Goal: Task Accomplishment & Management: Complete application form

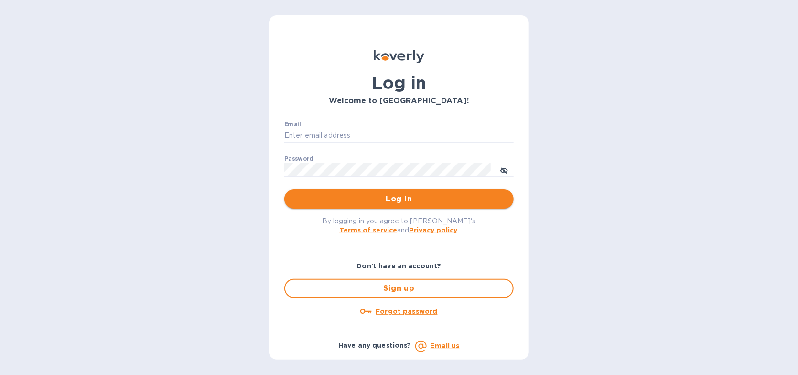
type input "[PERSON_NAME][EMAIL_ADDRESS][DOMAIN_NAME]"
click at [382, 190] on button "Log in" at bounding box center [398, 198] width 229 height 19
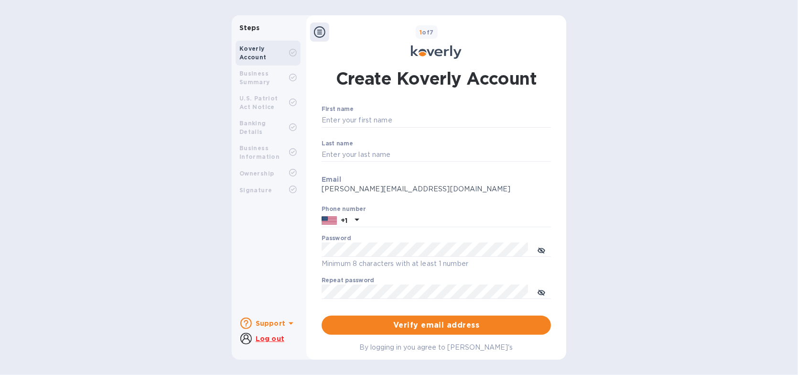
click at [263, 75] on b "Business Summary" at bounding box center [254, 78] width 31 height 16
click at [326, 33] on div at bounding box center [319, 31] width 19 height 19
click at [323, 33] on icon at bounding box center [319, 31] width 11 height 11
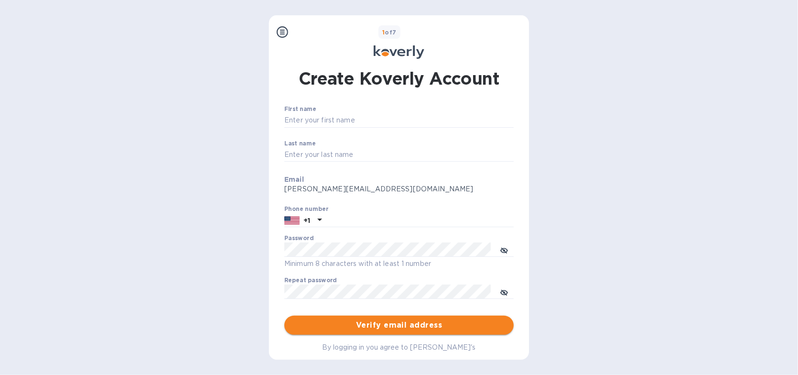
click at [399, 322] on span "Verify email address" at bounding box center [399, 324] width 214 height 11
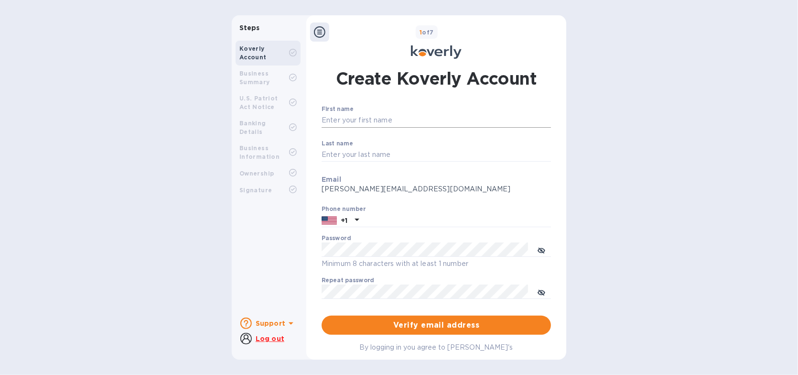
click at [354, 118] on input "First name" at bounding box center [436, 120] width 229 height 14
type input "Nicole"
click at [380, 152] on input "Last name" at bounding box center [436, 155] width 229 height 14
type input "Roberts"
click at [396, 225] on input "text" at bounding box center [457, 220] width 188 height 14
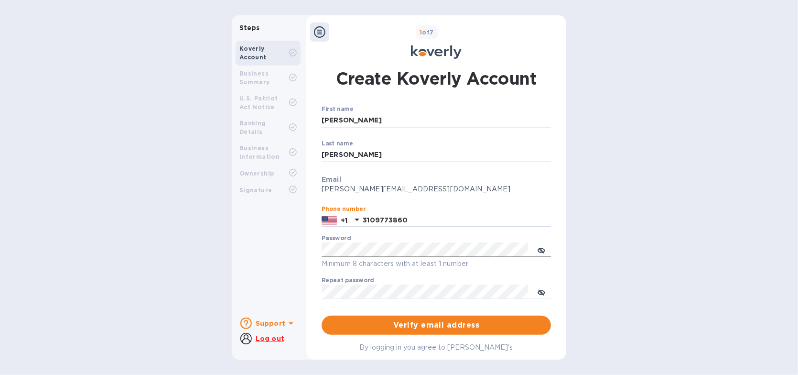
click at [542, 250] on icon "toggle password visibility" at bounding box center [541, 250] width 8 height 5
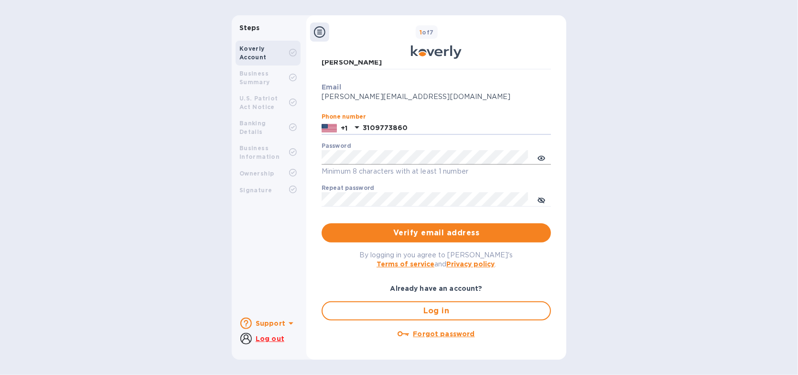
type input "3109773860"
click at [280, 152] on div "Steps Koverly Account Business Summary U.S. Patriot Act Notice Banking Details …" at bounding box center [399, 187] width 334 height 344
click at [542, 197] on icon "toggle password visibility" at bounding box center [541, 200] width 8 height 8
click at [431, 232] on span "Verify email address" at bounding box center [436, 232] width 214 height 11
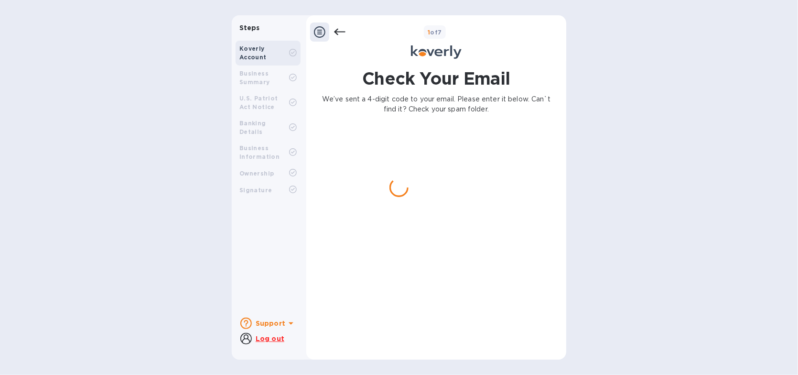
scroll to position [0, 0]
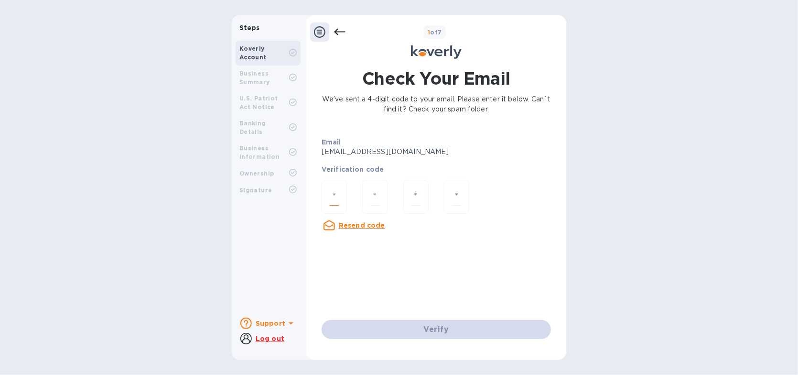
click at [332, 200] on input "number" at bounding box center [334, 197] width 9 height 18
type input "6"
type input "3"
type input "6"
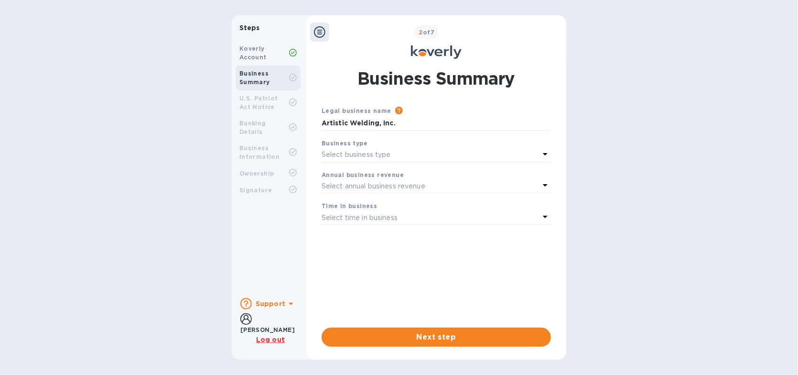
click at [364, 153] on p "Select business type" at bounding box center [356, 155] width 69 height 10
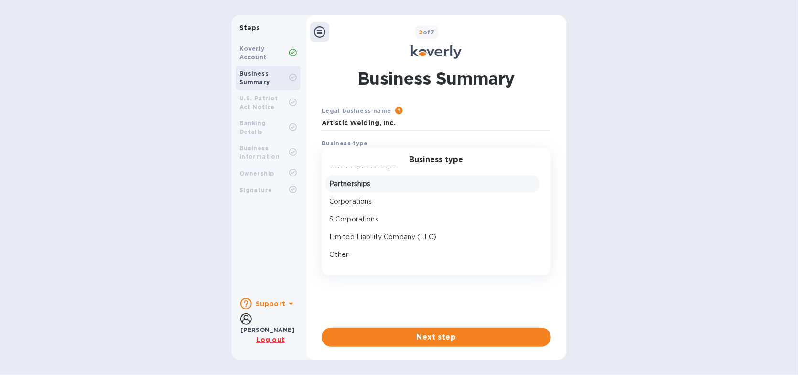
scroll to position [14, 0]
click at [362, 212] on p "S Corporations" at bounding box center [432, 216] width 206 height 10
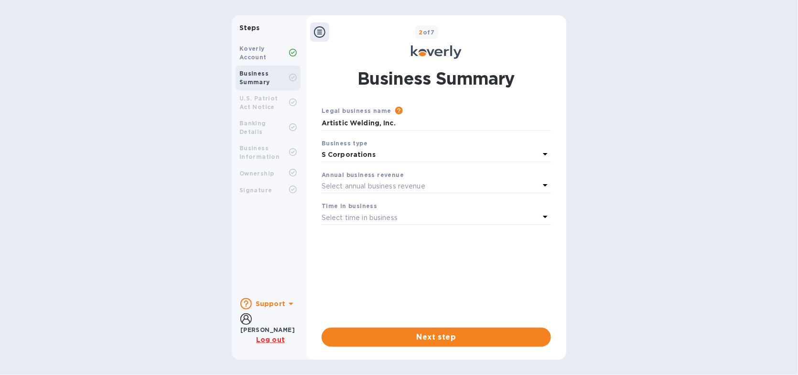
click at [354, 172] on b "Annual business revenue" at bounding box center [363, 174] width 82 height 7
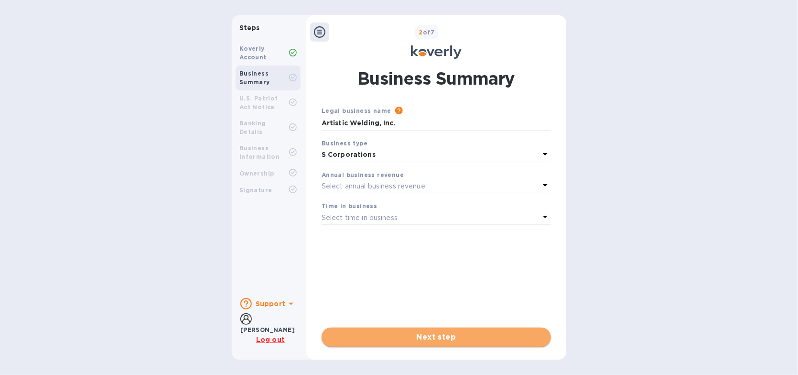
click at [447, 340] on span "Next step" at bounding box center [436, 336] width 214 height 11
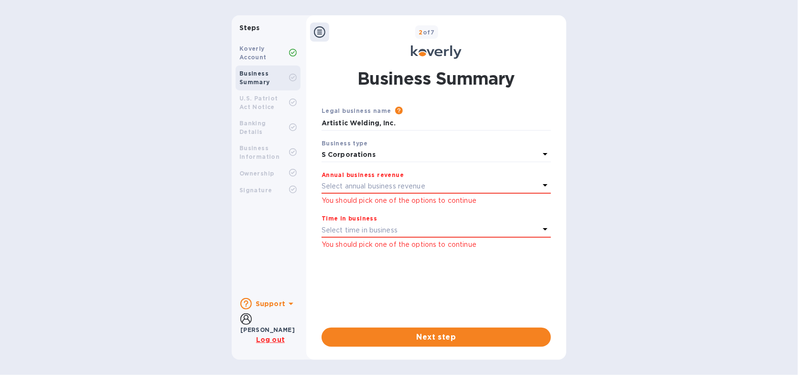
click at [376, 185] on p "Select annual business revenue" at bounding box center [374, 186] width 104 height 10
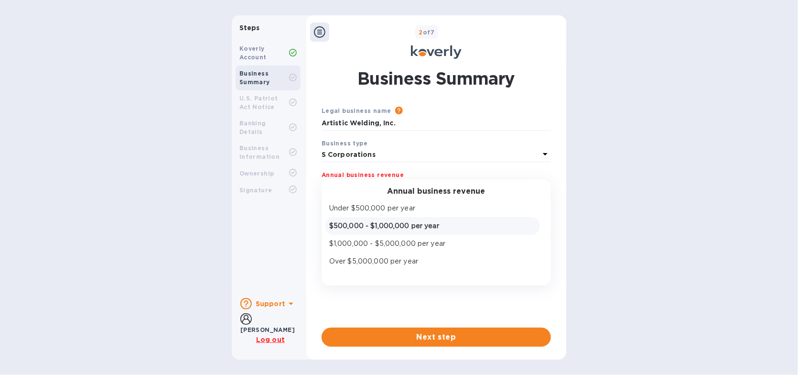
click at [377, 224] on p "$500,000 - $1,000,000 per year" at bounding box center [432, 226] width 206 height 10
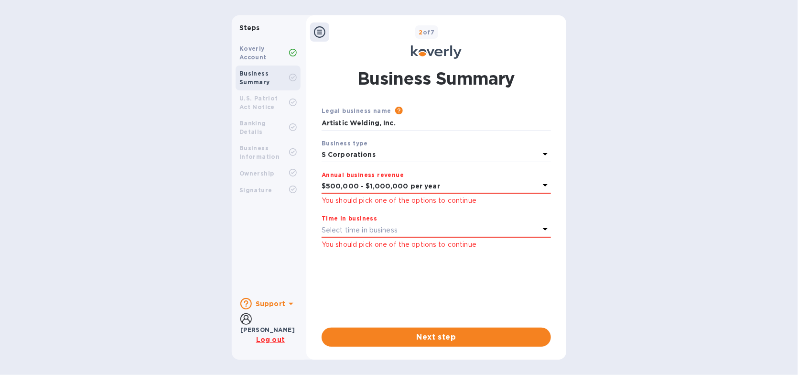
click at [376, 230] on p "Select time in business" at bounding box center [360, 230] width 76 height 10
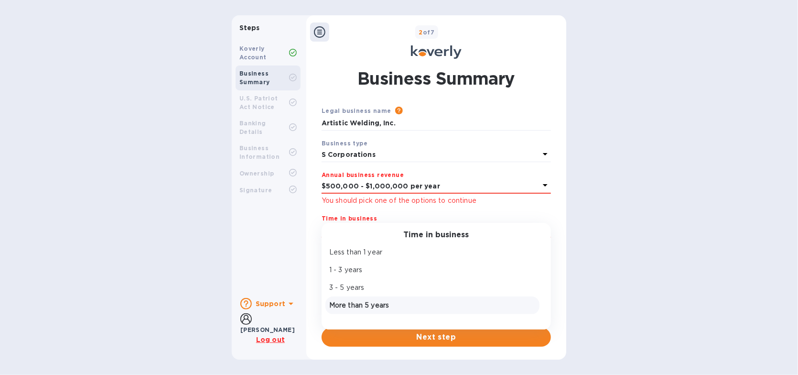
click at [358, 308] on p "More than 5 years" at bounding box center [432, 305] width 206 height 10
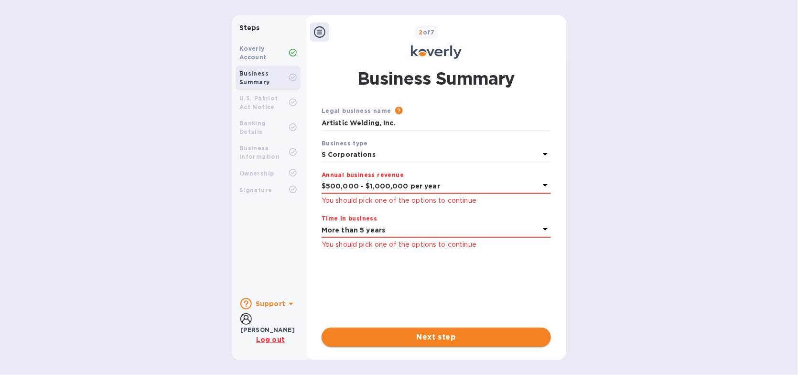
click at [440, 336] on span "Next step" at bounding box center [436, 336] width 214 height 11
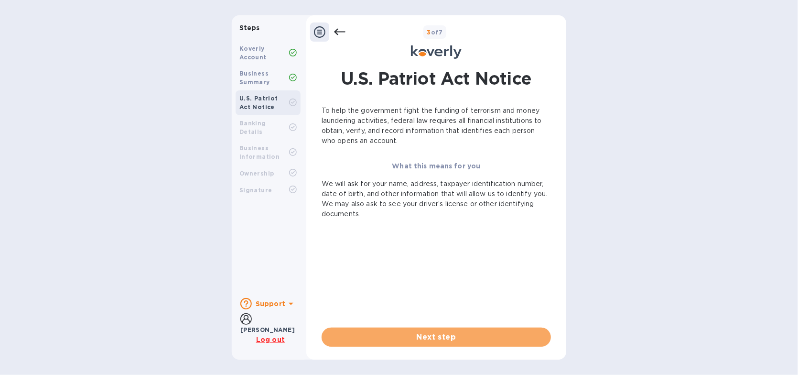
click at [440, 336] on span "Next step" at bounding box center [436, 336] width 214 height 11
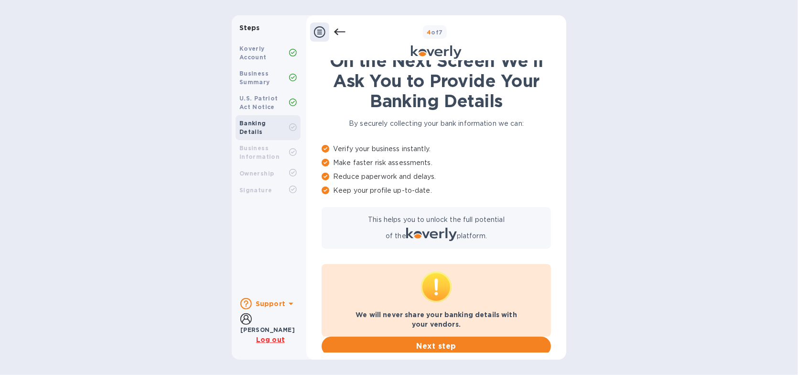
scroll to position [24, 0]
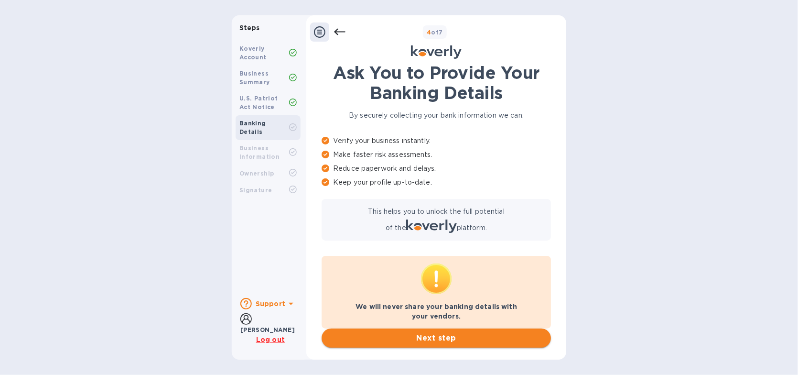
click at [441, 332] on span "Next step" at bounding box center [436, 337] width 214 height 11
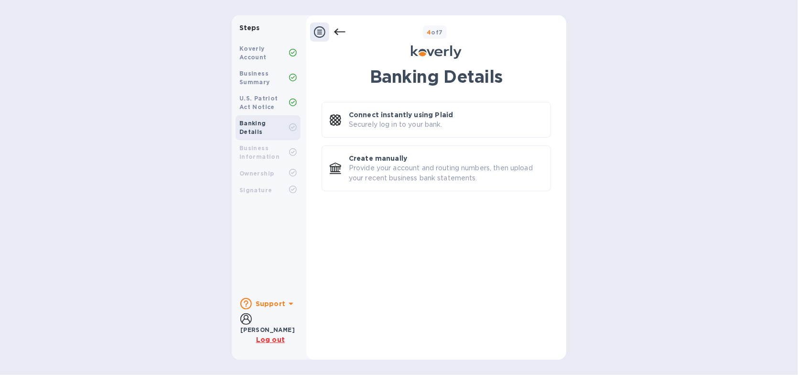
scroll to position [0, 0]
click at [424, 120] on p "Securely log in to your bank." at bounding box center [396, 124] width 94 height 10
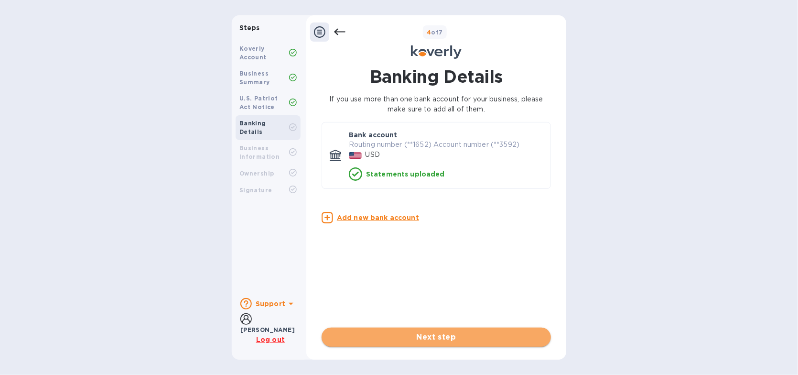
click at [444, 333] on span "Next step" at bounding box center [436, 336] width 214 height 11
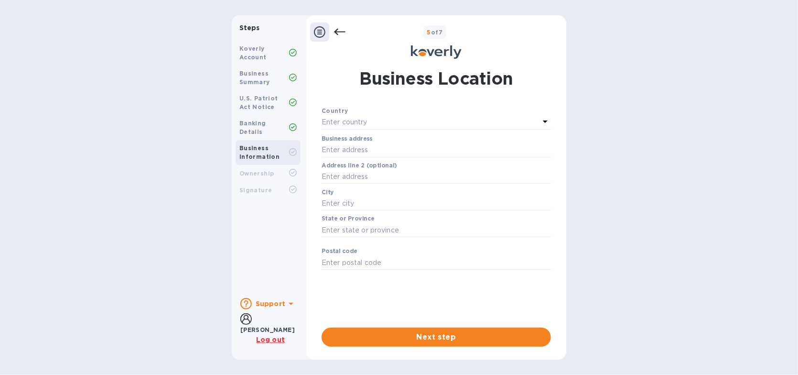
click at [334, 124] on p "Enter country" at bounding box center [345, 122] width 46 height 10
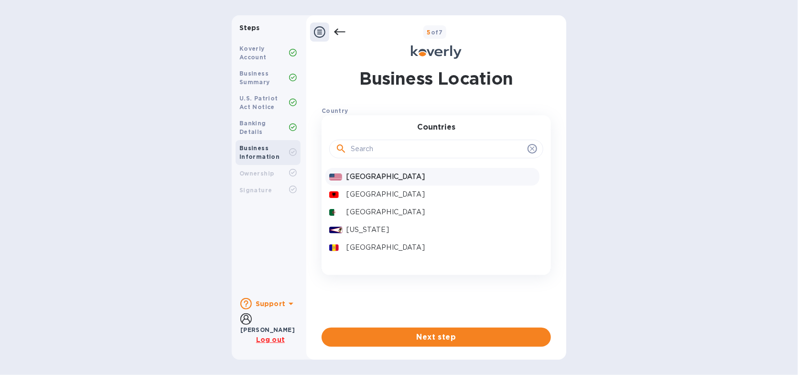
click at [369, 170] on div "United States" at bounding box center [441, 177] width 193 height 14
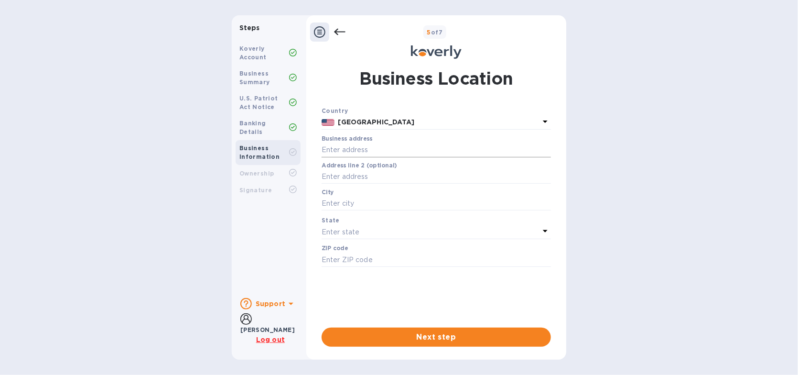
click at [359, 150] on input "text" at bounding box center [436, 150] width 229 height 14
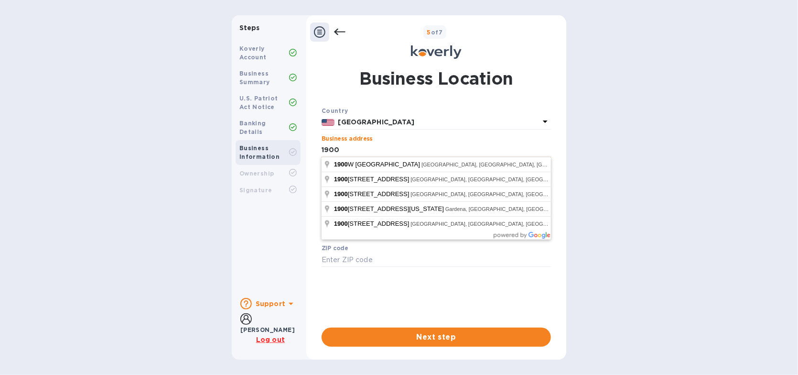
type input "1900 West 135th Street"
type input "Gardena"
type input "90249"
click at [426, 149] on input "1900 West 135th Street" at bounding box center [436, 150] width 229 height 14
click at [423, 126] on p "United States" at bounding box center [438, 122] width 201 height 10
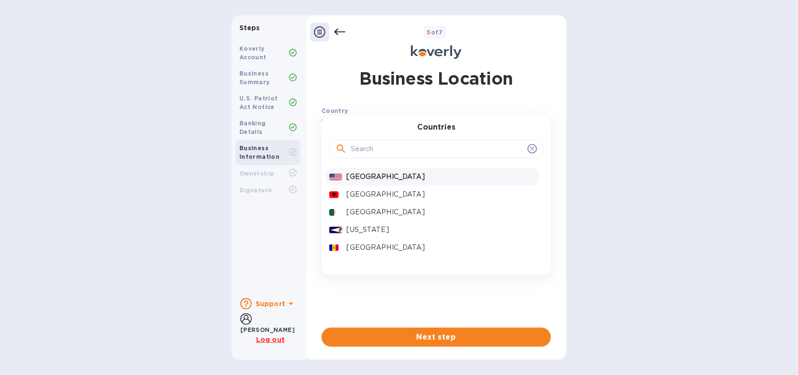
click at [361, 181] on p "United States" at bounding box center [441, 177] width 189 height 10
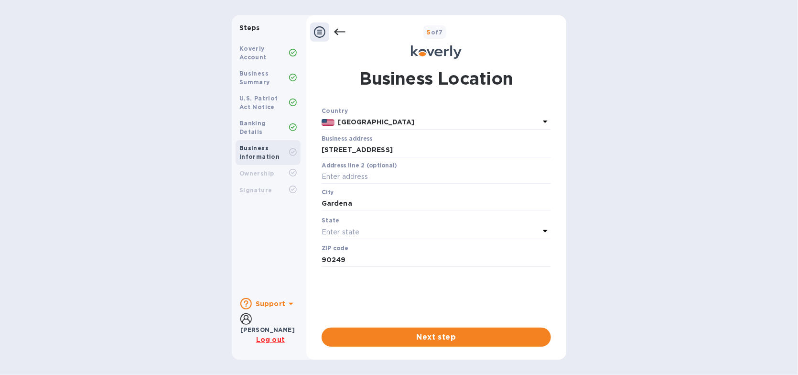
click at [366, 226] on div "Enter state" at bounding box center [431, 231] width 218 height 13
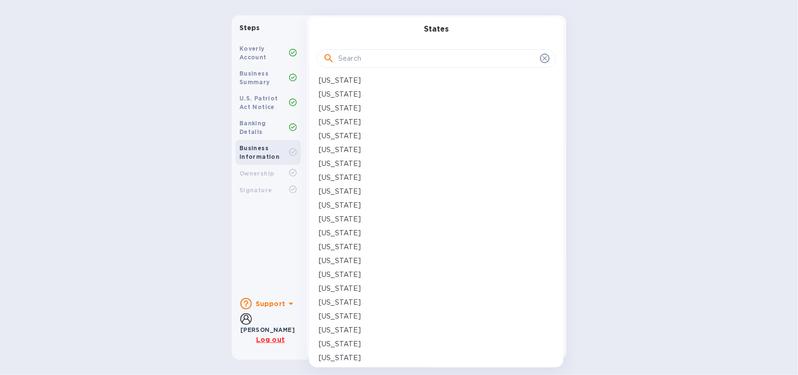
click at [357, 147] on div "California" at bounding box center [436, 150] width 235 height 10
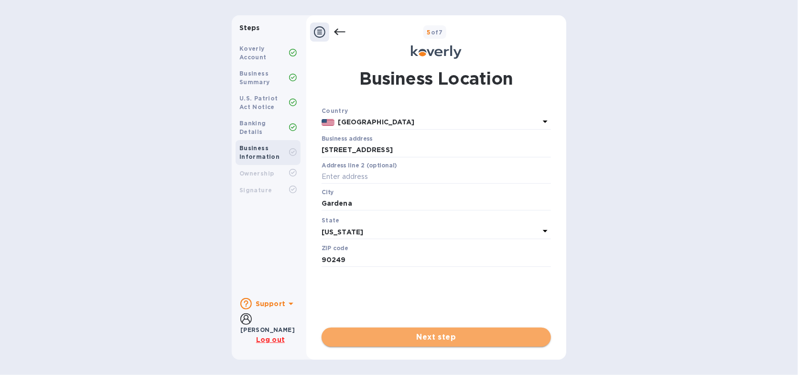
click at [433, 331] on button "Next step" at bounding box center [436, 336] width 229 height 19
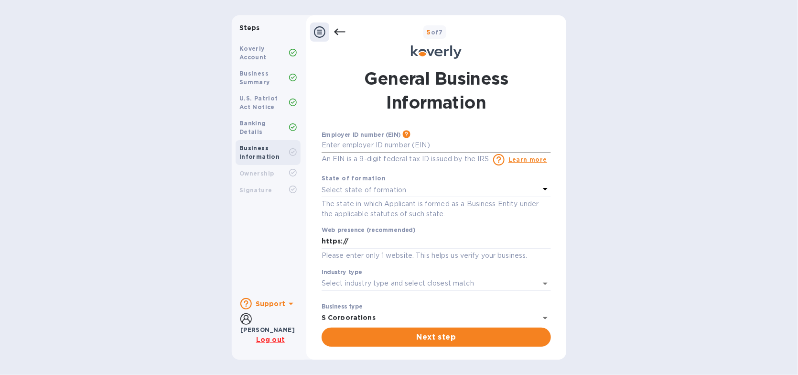
click at [362, 142] on input "text" at bounding box center [436, 145] width 229 height 14
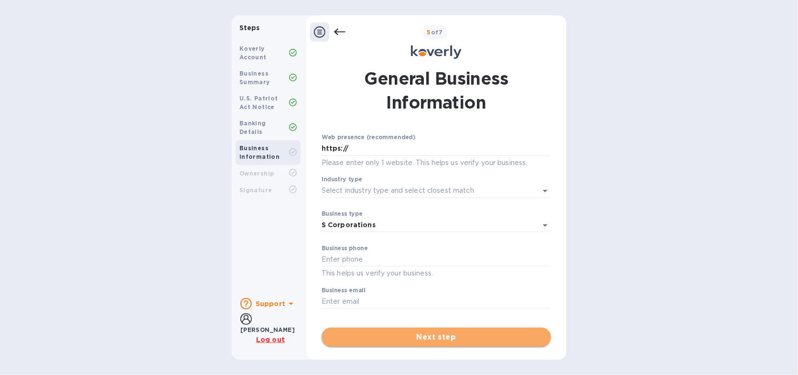
type input "***89"
click at [426, 331] on span "Next step" at bounding box center [436, 336] width 214 height 11
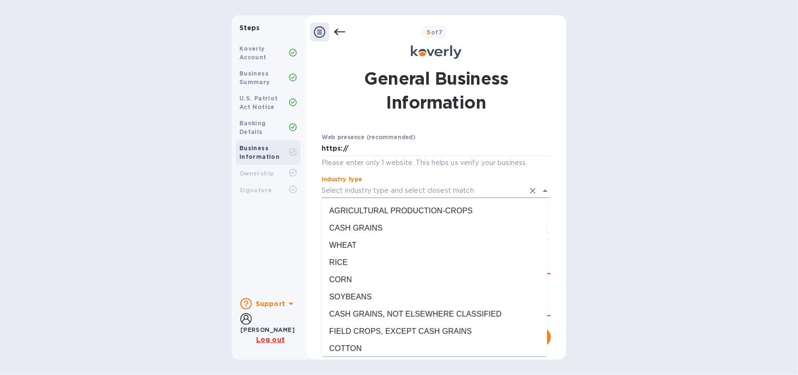
click at [365, 193] on input "Industry type" at bounding box center [423, 190] width 203 height 14
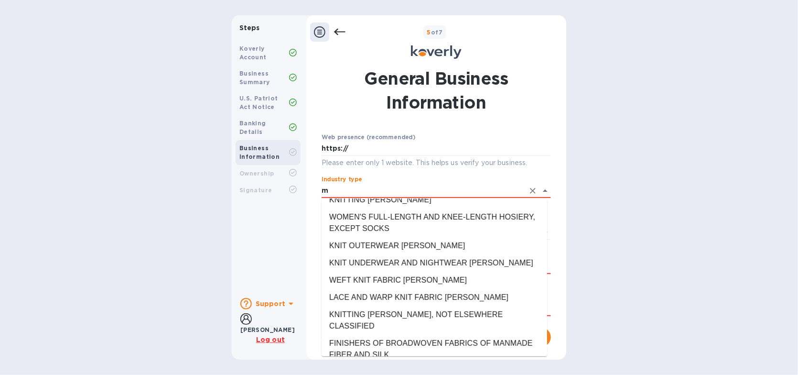
scroll to position [2293, 0]
drag, startPoint x: 337, startPoint y: 188, endPoint x: 301, endPoint y: 192, distance: 36.0
click at [301, 192] on div "Steps Koverly Account Business Summary U.S. Patriot Act Notice Banking Details …" at bounding box center [399, 187] width 334 height 344
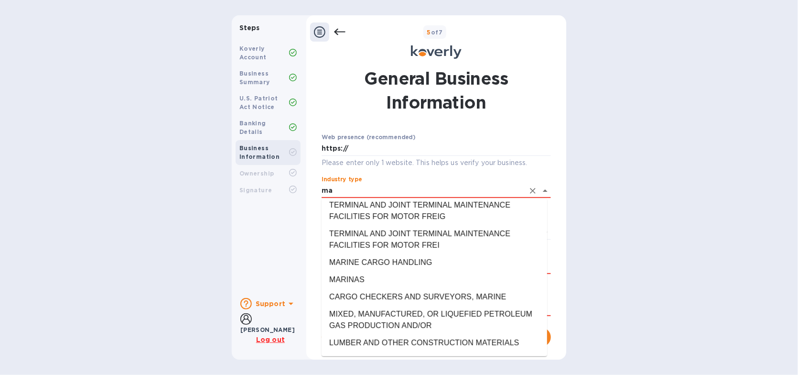
scroll to position [0, 0]
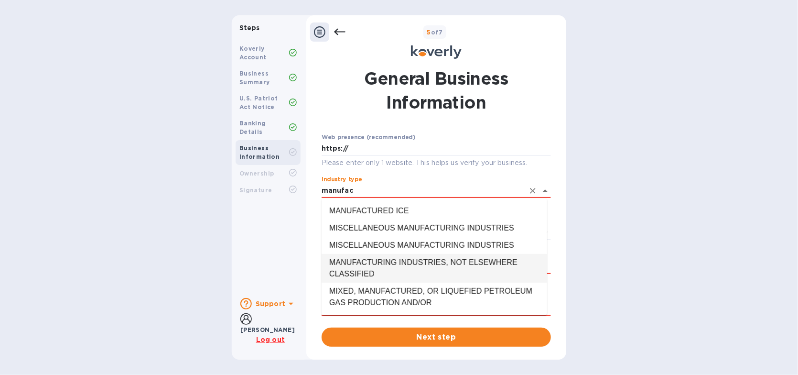
click at [407, 260] on li "MANUFACTURING INDUSTRIES, NOT ELSEWHERE CLASSIFIED" at bounding box center [434, 268] width 225 height 29
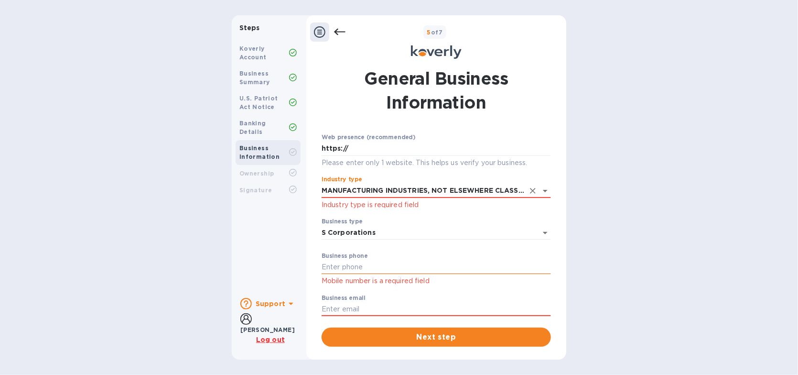
type input "MANUFACTURING INDUSTRIES, NOT ELSEWHERE CLASSIFIED"
click at [367, 270] on input "text" at bounding box center [436, 267] width 229 height 14
type input "3105154922"
click at [364, 310] on input "text" at bounding box center [436, 309] width 229 height 14
type input "nicole@artistic-welding.com"
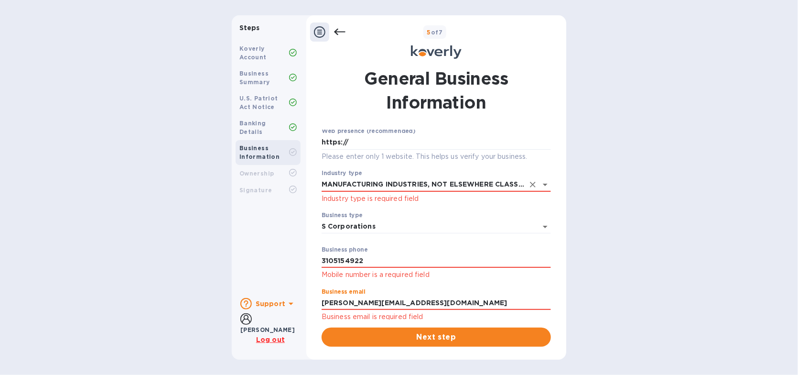
scroll to position [90, 0]
click at [429, 336] on span "Next step" at bounding box center [436, 336] width 214 height 11
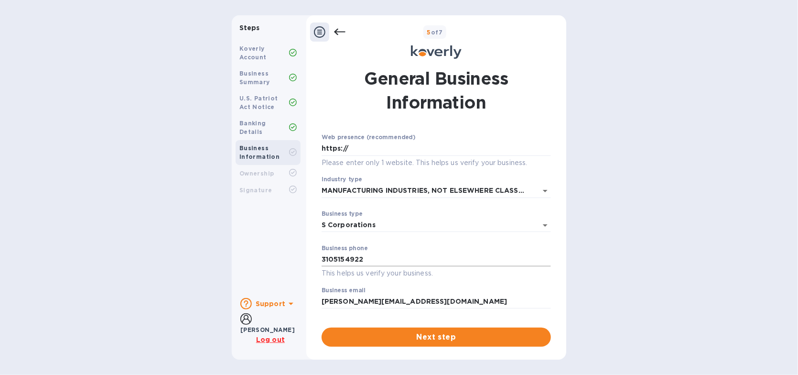
scroll to position [0, 0]
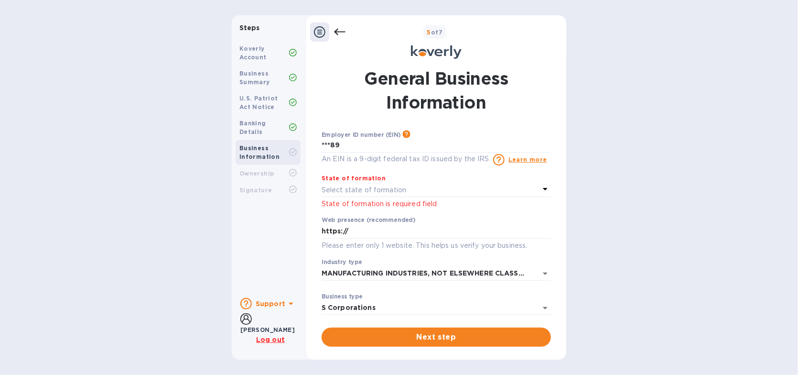
click at [340, 188] on p "Select state of formation" at bounding box center [364, 190] width 85 height 10
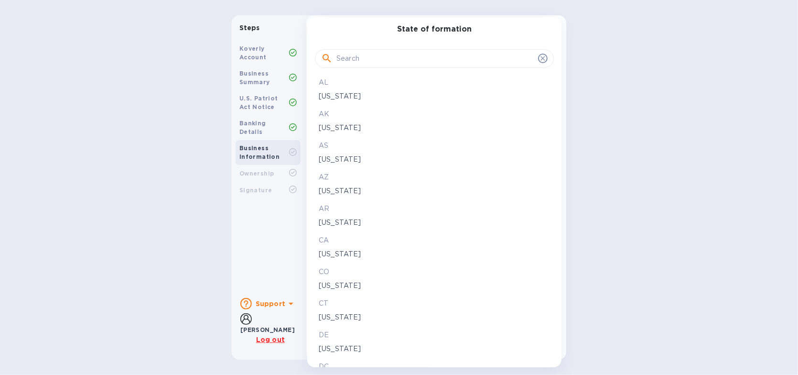
click at [334, 252] on p "California" at bounding box center [434, 254] width 231 height 10
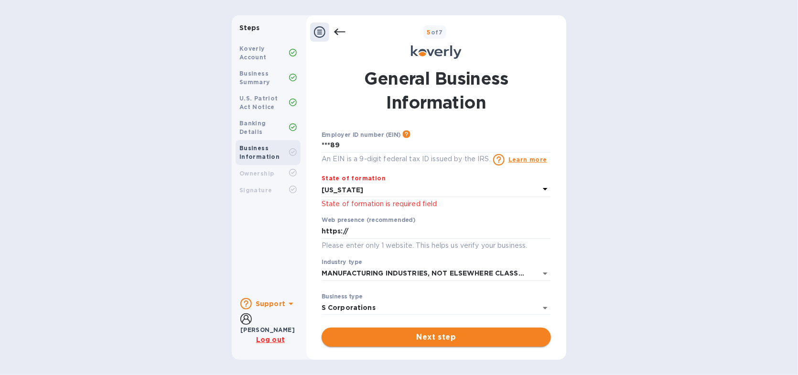
click at [422, 331] on button "Next step" at bounding box center [436, 336] width 229 height 19
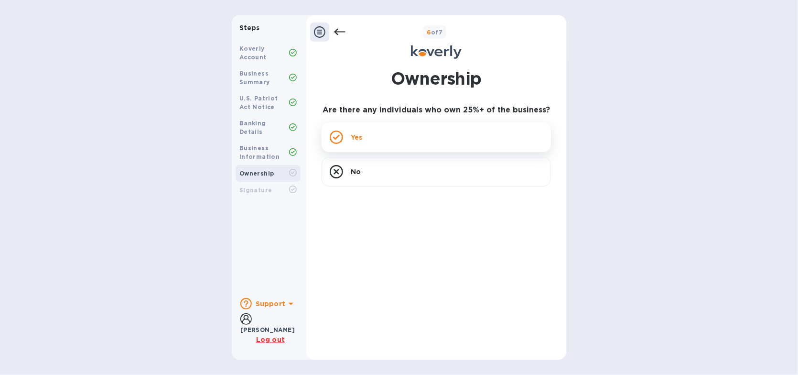
click at [336, 137] on icon at bounding box center [336, 136] width 7 height 5
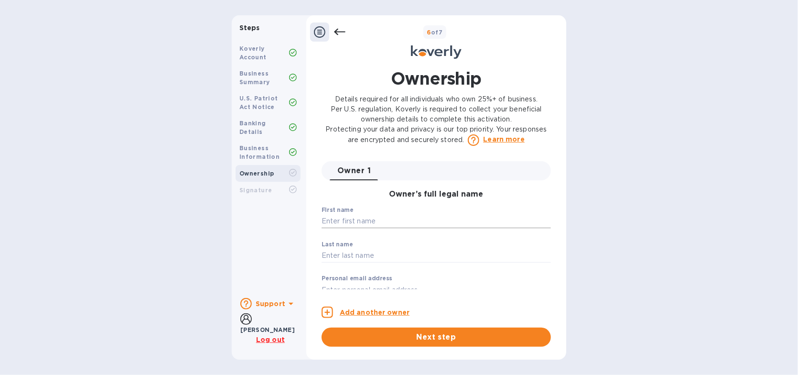
click at [356, 226] on input "text" at bounding box center [436, 221] width 229 height 14
type input "George"
type input "Sandoval"
type input "george@artistic-welding.com"
type input "505 e gardena blvd"
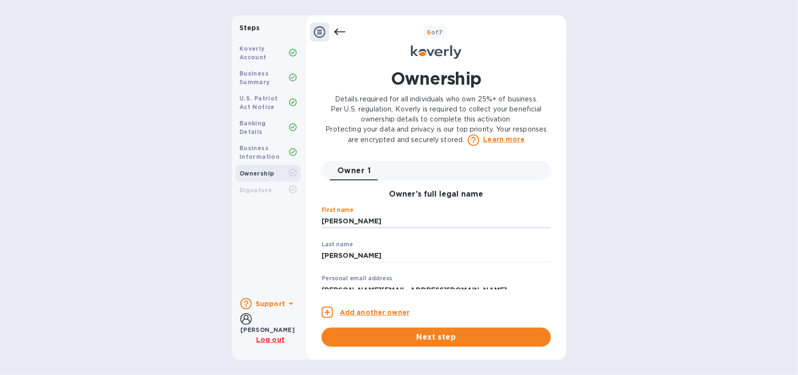
type input "gardena"
type input "90248"
type input "***58"
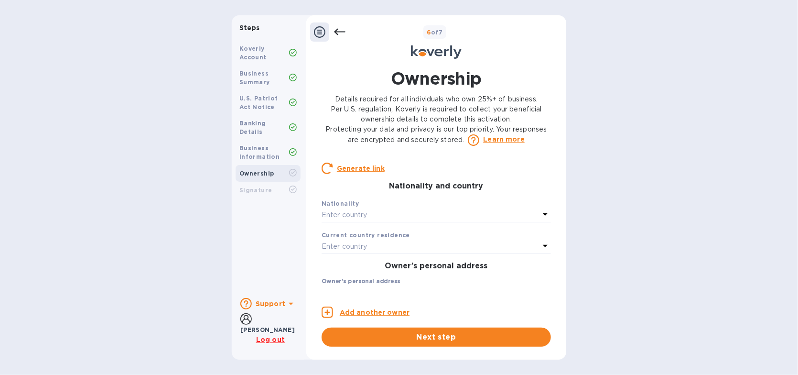
scroll to position [191, 0]
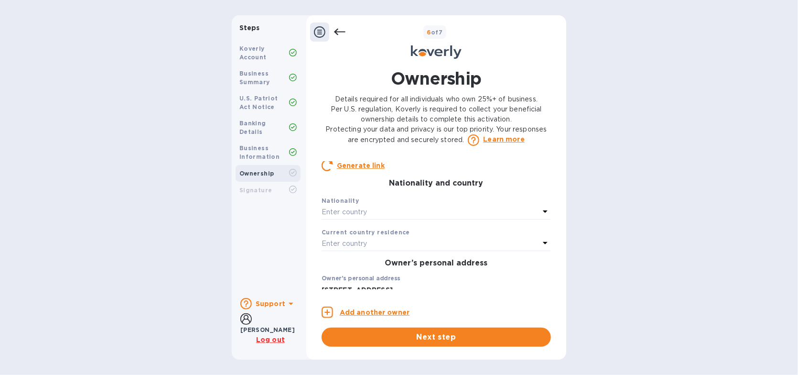
click at [358, 217] on p "Enter country" at bounding box center [345, 212] width 46 height 10
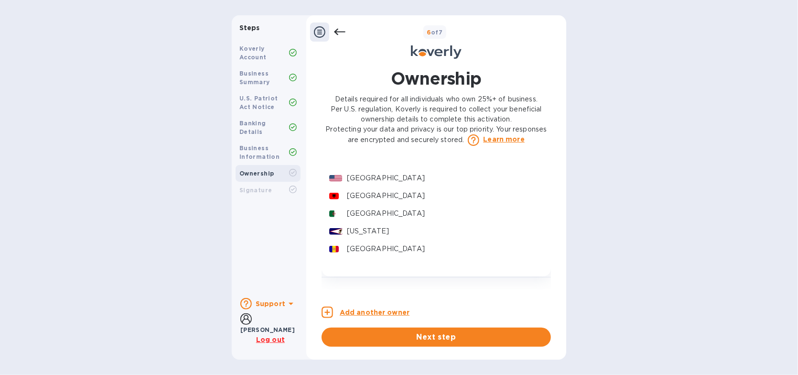
scroll to position [287, 0]
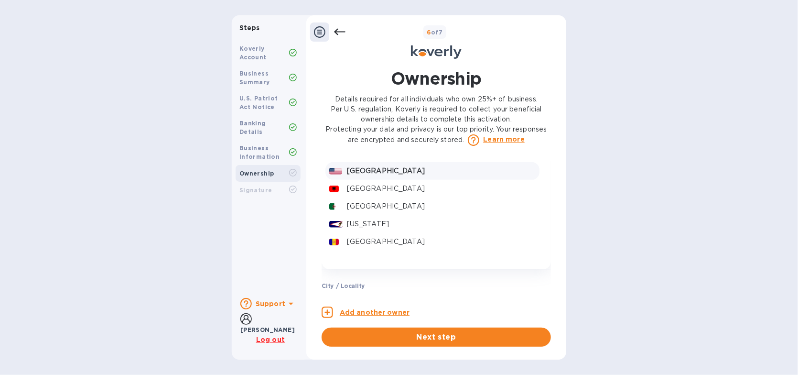
click at [341, 177] on div at bounding box center [336, 171] width 18 height 14
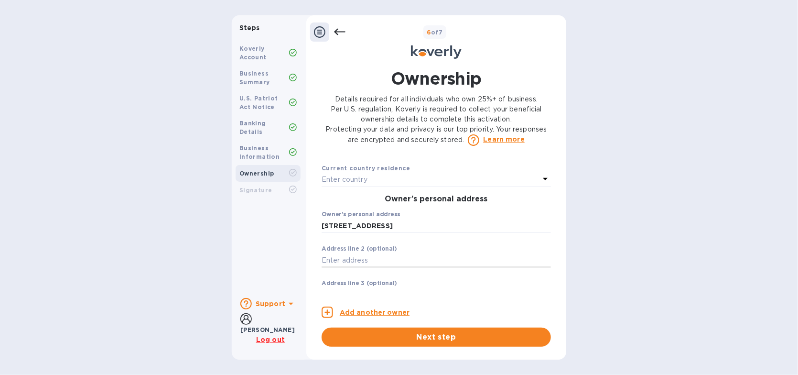
scroll to position [239, 0]
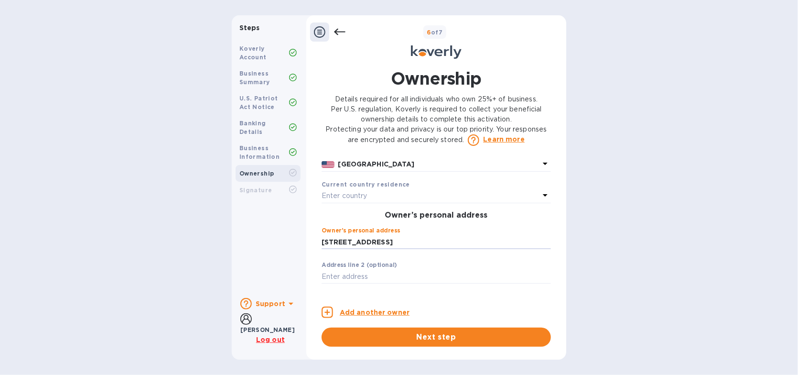
drag, startPoint x: 408, startPoint y: 248, endPoint x: 309, endPoint y: 241, distance: 99.6
click at [309, 241] on div "Ownership Details required for all individuals who own 25%+ of business. Per U.…" at bounding box center [436, 206] width 260 height 291
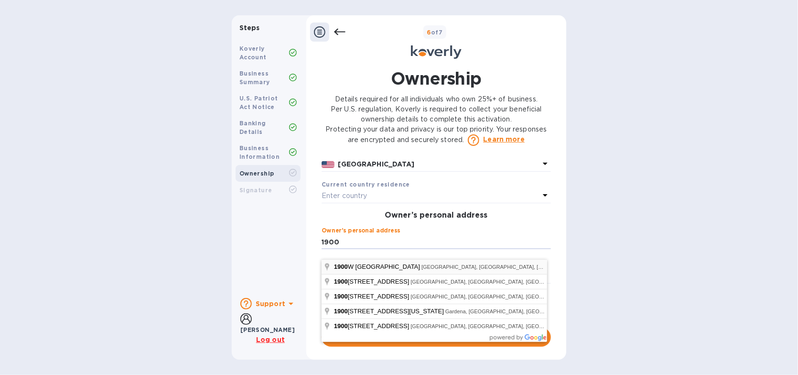
type input "1900 West 135th Street"
type input "United States"
type input "***60"
click at [250, 239] on div "Koverly Account Business Summary U.S. Patriot Act Notice Banking Details Busine…" at bounding box center [268, 163] width 73 height 253
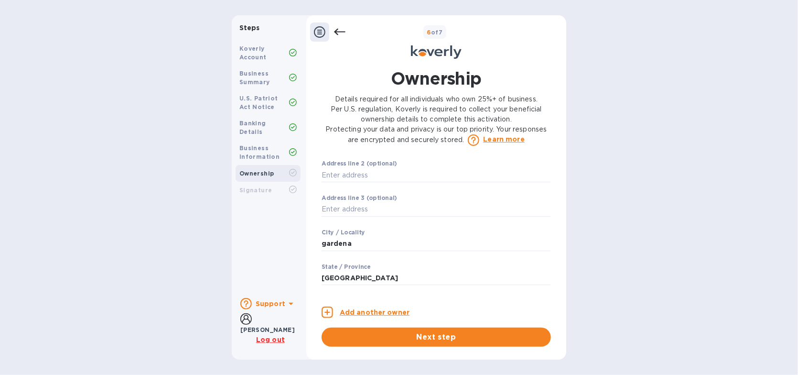
scroll to position [430, 0]
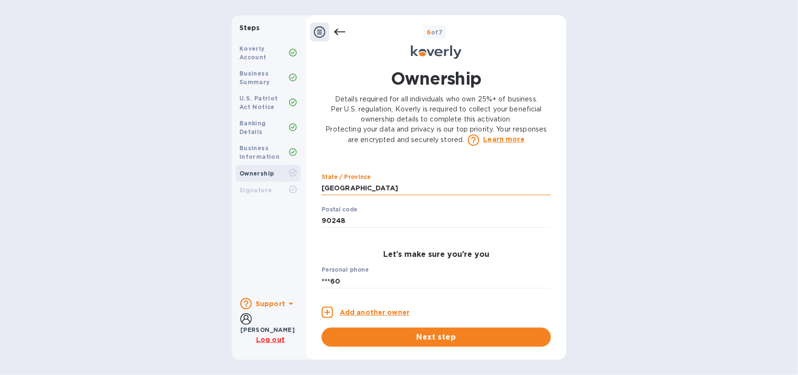
click at [373, 195] on input "United States" at bounding box center [436, 188] width 229 height 14
drag, startPoint x: 373, startPoint y: 199, endPoint x: 290, endPoint y: 191, distance: 82.6
click at [290, 191] on div "Steps Koverly Account Business Summary U.S. Patriot Act Notice Banking Details …" at bounding box center [399, 187] width 334 height 344
type input "v"
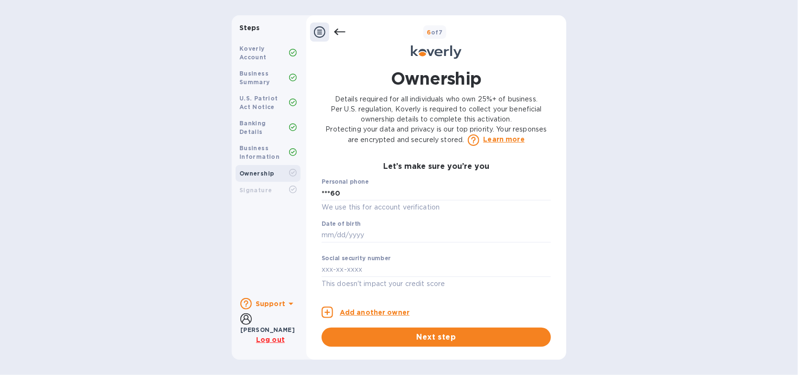
type input "ca"
drag, startPoint x: 430, startPoint y: 201, endPoint x: 301, endPoint y: 194, distance: 128.7
click at [301, 194] on div "Steps Koverly Account Business Summary U.S. Patriot Act Notice Banking Details …" at bounding box center [399, 187] width 334 height 344
type input "***60"
click at [341, 236] on input "text" at bounding box center [436, 235] width 229 height 14
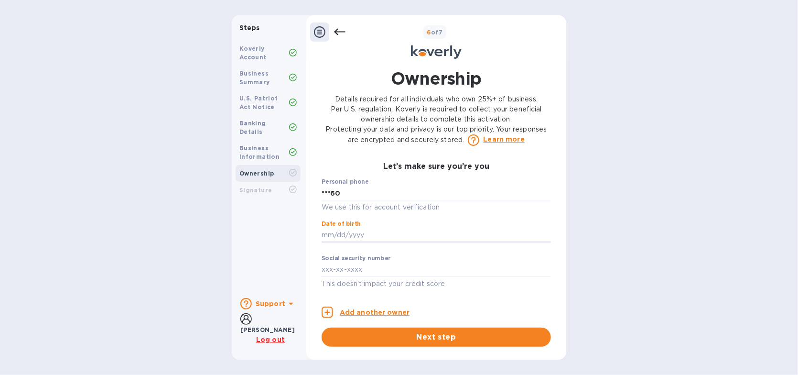
scroll to position [527, 0]
click at [274, 303] on b "Support" at bounding box center [271, 304] width 30 height 8
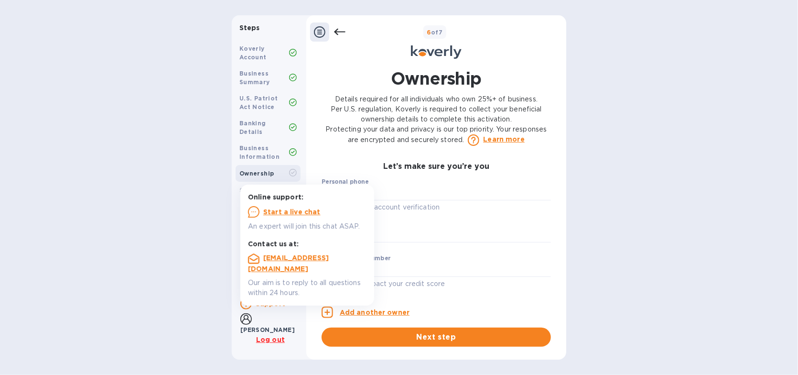
click at [268, 335] on u "Log out" at bounding box center [270, 339] width 29 height 8
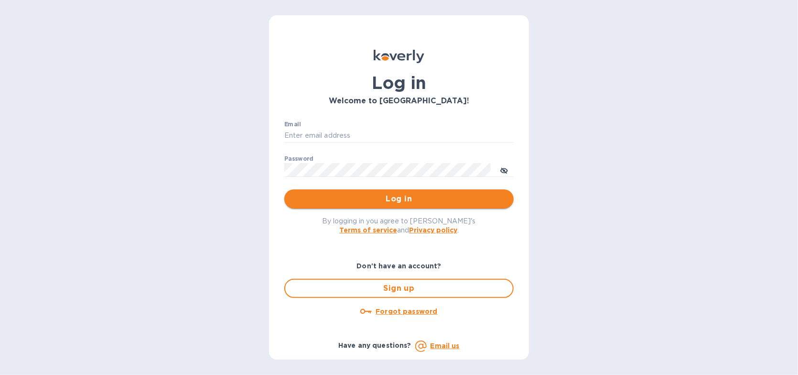
type input "[PERSON_NAME][EMAIL_ADDRESS][DOMAIN_NAME]"
click at [408, 194] on span "Log in" at bounding box center [399, 198] width 214 height 11
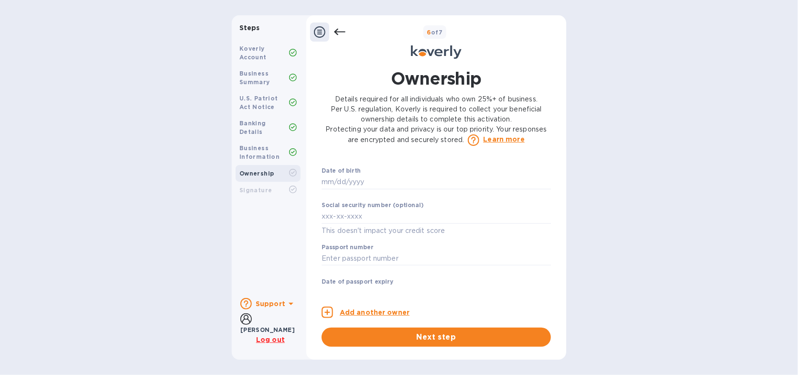
scroll to position [573, 0]
click at [401, 342] on span "Next step" at bounding box center [436, 336] width 214 height 11
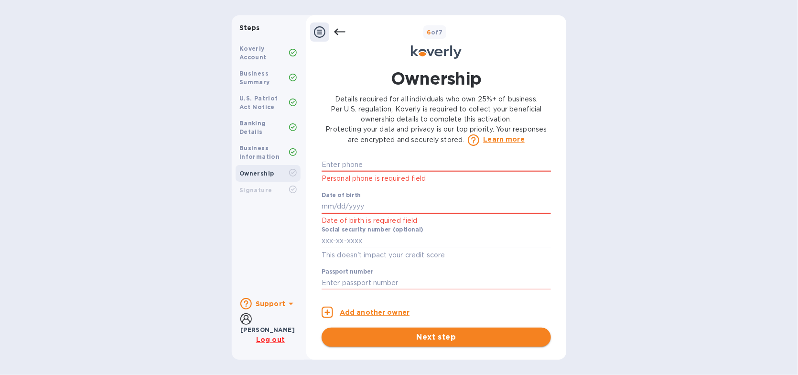
scroll to position [600, 0]
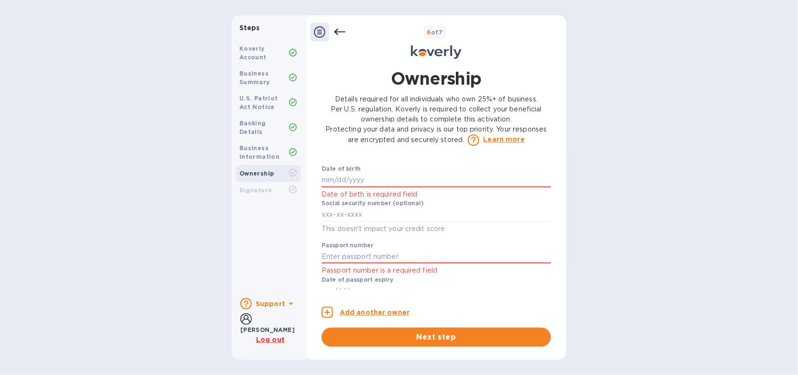
click at [248, 145] on b "Business Information" at bounding box center [259, 152] width 40 height 16
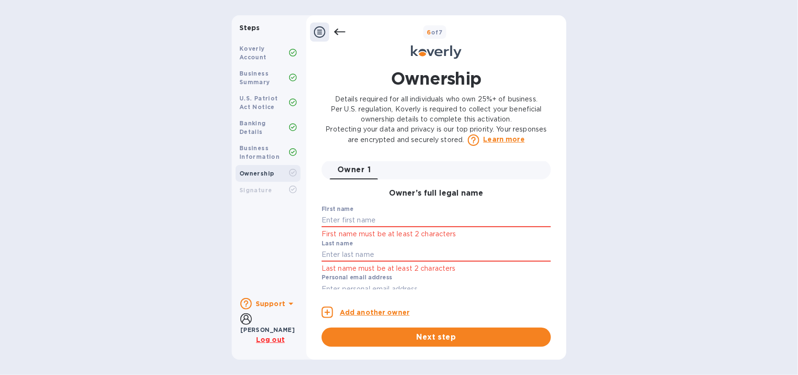
scroll to position [0, 0]
click at [290, 148] on icon at bounding box center [293, 152] width 8 height 8
click at [322, 34] on icon at bounding box center [319, 31] width 11 height 11
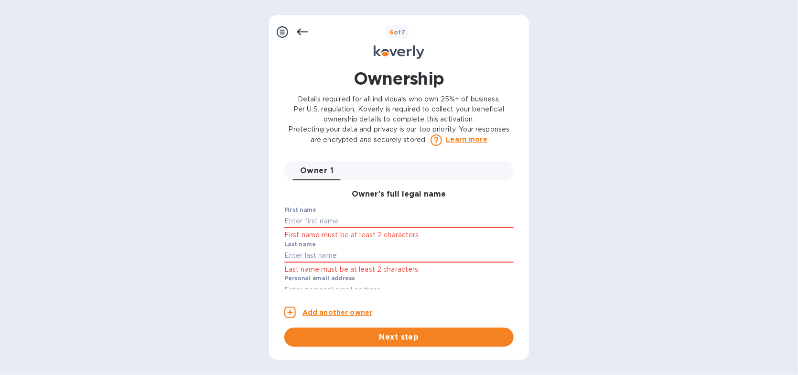
click at [297, 31] on icon at bounding box center [302, 31] width 11 height 11
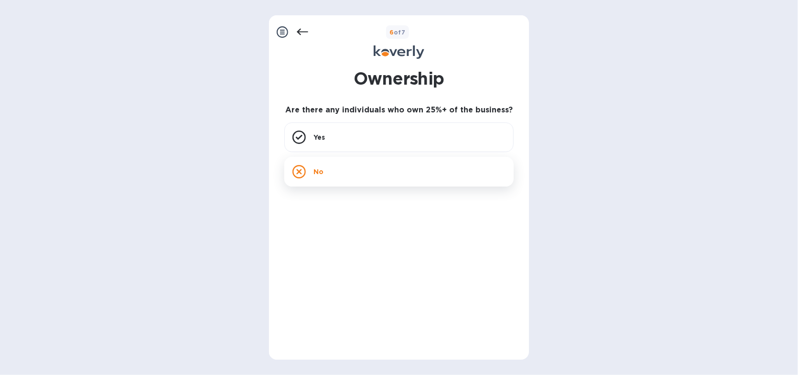
click at [332, 161] on div "No" at bounding box center [398, 172] width 229 height 30
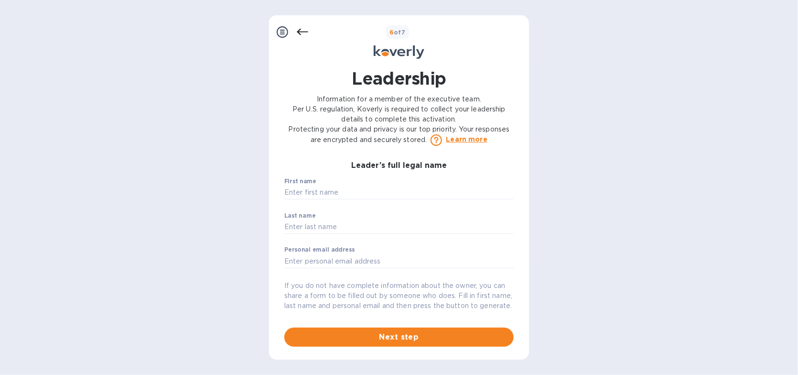
click at [299, 30] on icon at bounding box center [302, 31] width 11 height 11
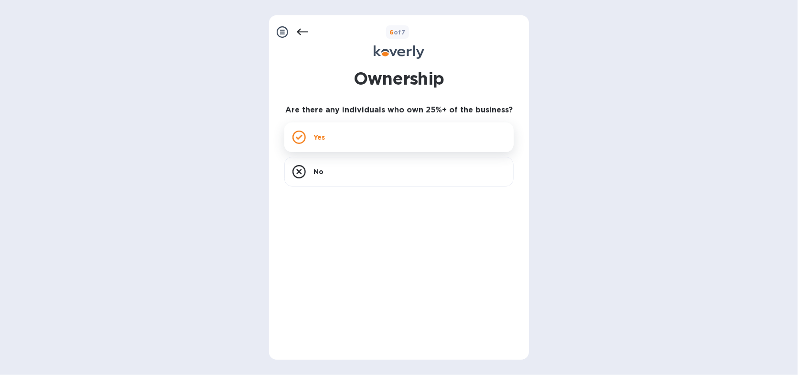
click at [319, 131] on div "Yes" at bounding box center [398, 137] width 229 height 30
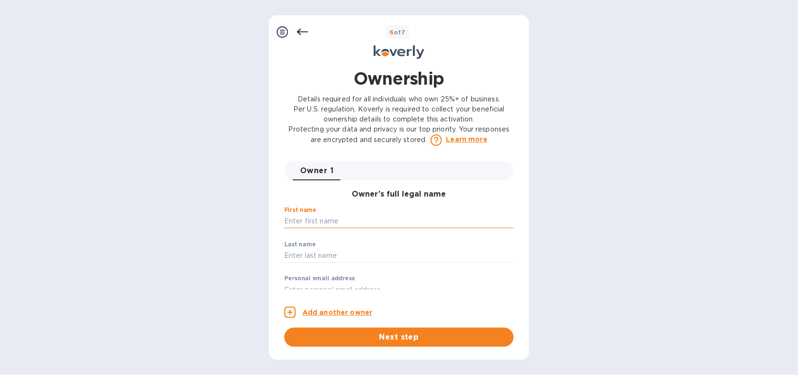
click at [316, 223] on input "text" at bounding box center [398, 221] width 229 height 14
type input "G"
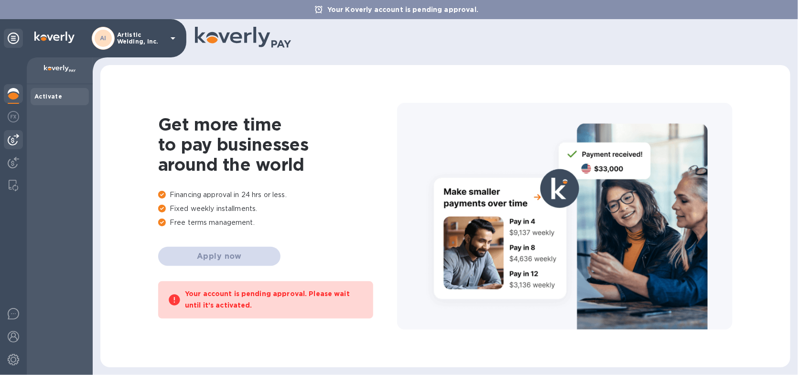
click at [12, 136] on img at bounding box center [13, 139] width 11 height 11
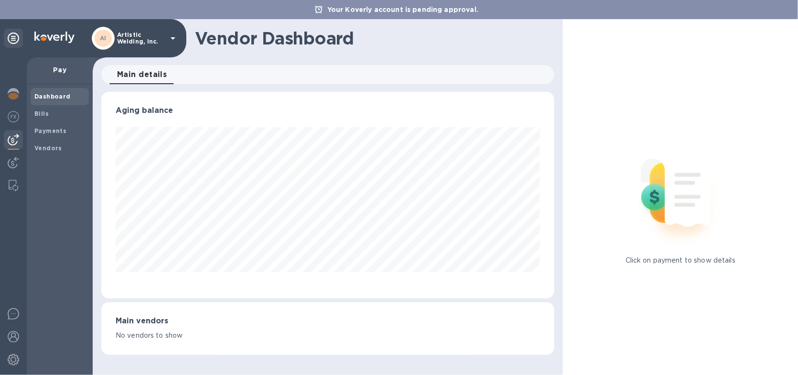
scroll to position [206, 452]
click at [43, 130] on b "Payments" at bounding box center [50, 130] width 32 height 7
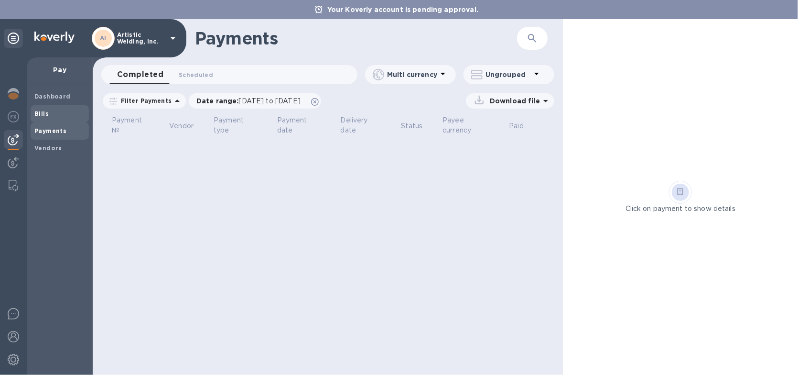
click at [40, 114] on b "Bills" at bounding box center [41, 113] width 14 height 7
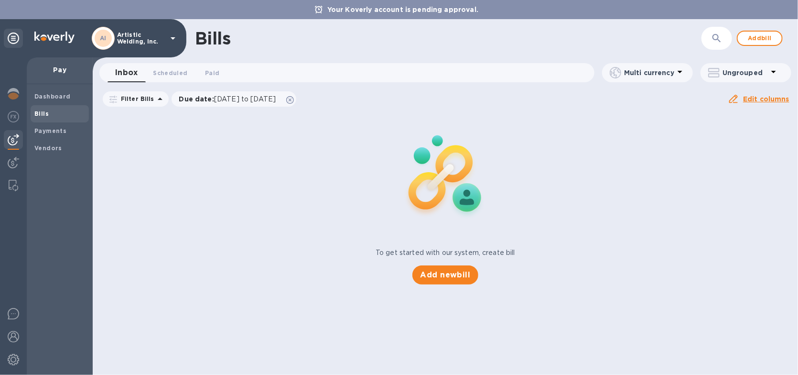
click at [412, 267] on div "Add new bill" at bounding box center [444, 274] width 73 height 27
click at [437, 274] on span "Add new bill" at bounding box center [445, 274] width 50 height 11
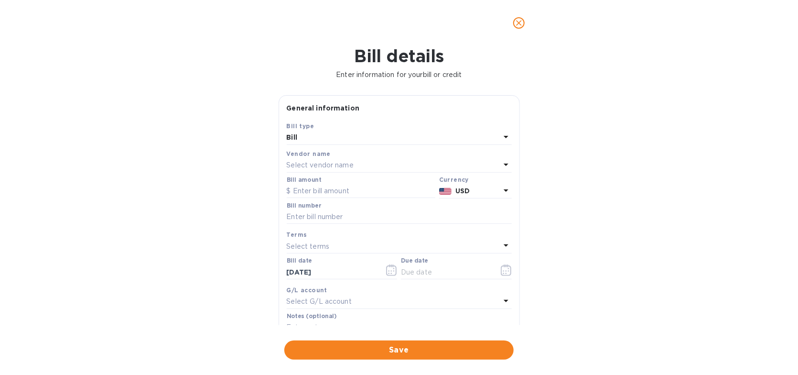
click at [324, 167] on p "Select vendor name" at bounding box center [320, 165] width 67 height 10
click at [331, 193] on input "text" at bounding box center [400, 192] width 169 height 14
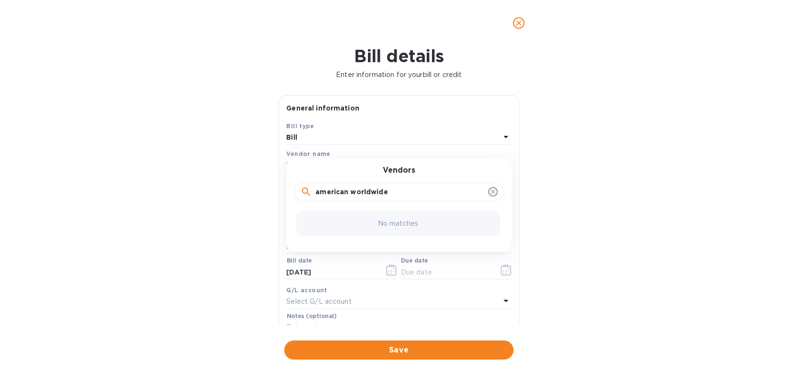
drag, startPoint x: 400, startPoint y: 193, endPoint x: 196, endPoint y: 189, distance: 204.0
click at [196, 189] on div "Bill details Enter information for your bill or credit General information Save…" at bounding box center [399, 210] width 798 height 329
drag, startPoint x: 348, startPoint y: 189, endPoint x: 251, endPoint y: 186, distance: 96.5
click at [251, 186] on div "Bill details Enter information for your bill or credit General information Save…" at bounding box center [399, 210] width 798 height 329
type input "american worldwide agencies"
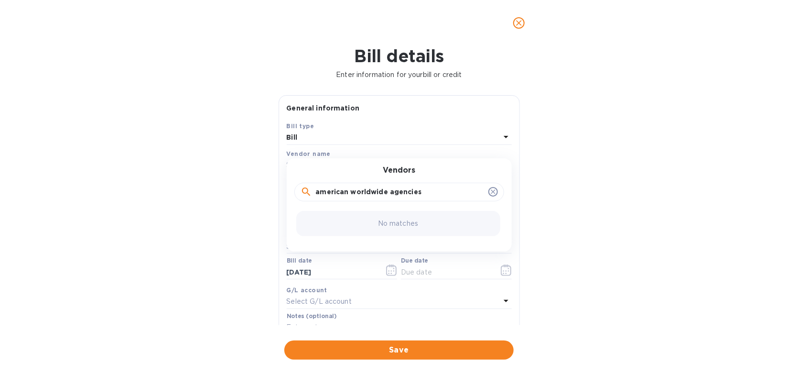
click button "Save" at bounding box center [0, 0] width 0 height 0
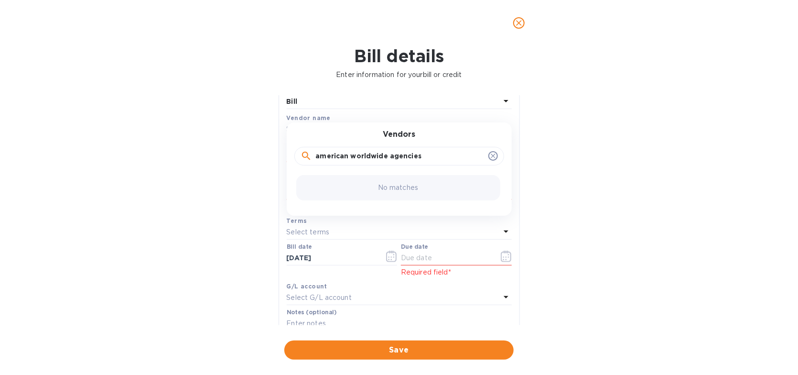
scroll to position [96, 0]
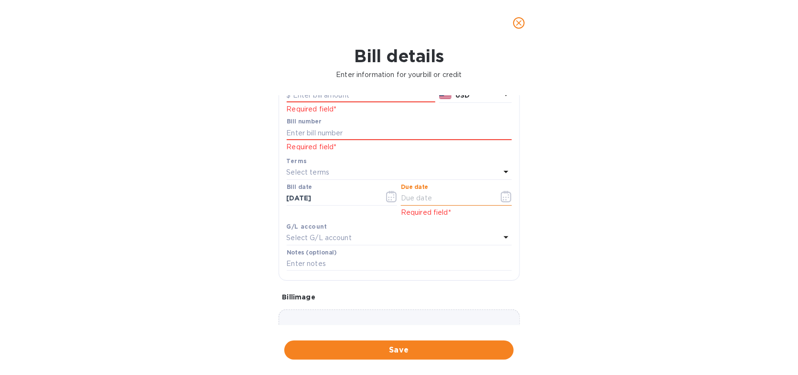
click at [419, 203] on input "text" at bounding box center [446, 198] width 90 height 14
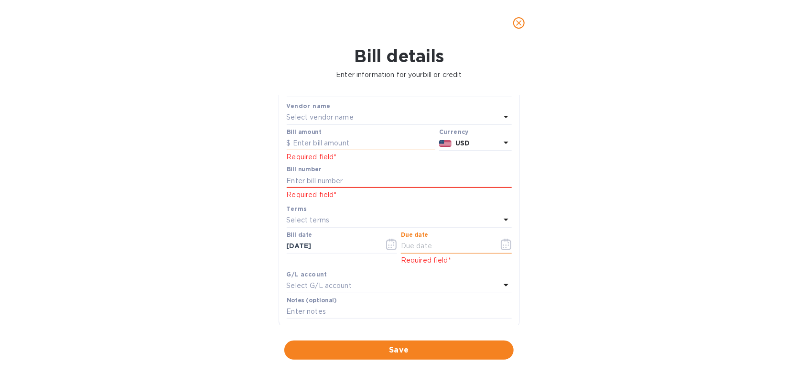
click at [330, 136] on input "text" at bounding box center [361, 143] width 149 height 14
type input "737.72"
click at [299, 177] on input "text" at bounding box center [399, 180] width 225 height 14
paste input "S00520731"
type input "S00520731"
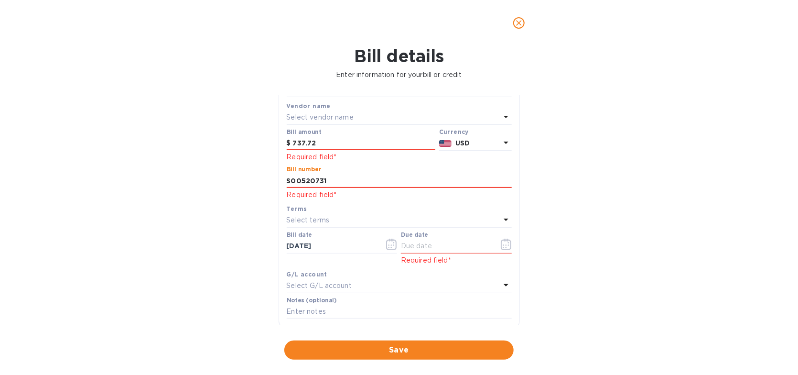
click at [315, 220] on p "Select terms" at bounding box center [308, 220] width 43 height 10
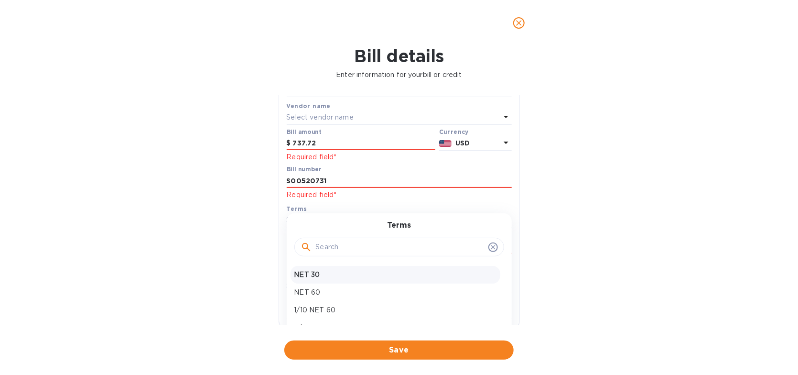
click at [315, 281] on div "NET 30" at bounding box center [395, 275] width 210 height 18
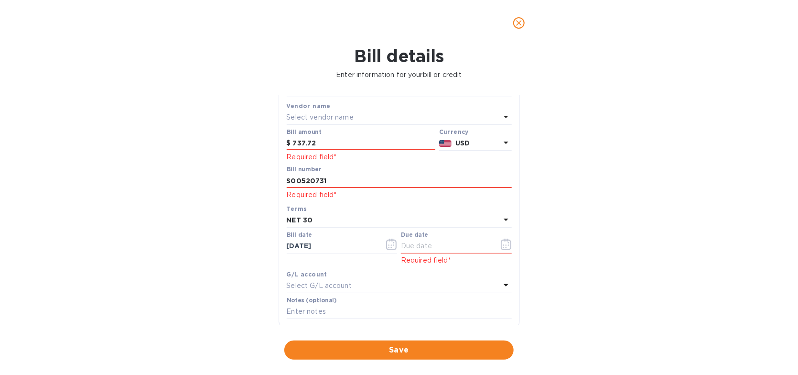
type input "11/13/2025"
click at [357, 265] on div "Bill date 10/14/2025" at bounding box center [342, 248] width 115 height 38
click at [328, 283] on p "Select G/L account" at bounding box center [319, 285] width 65 height 10
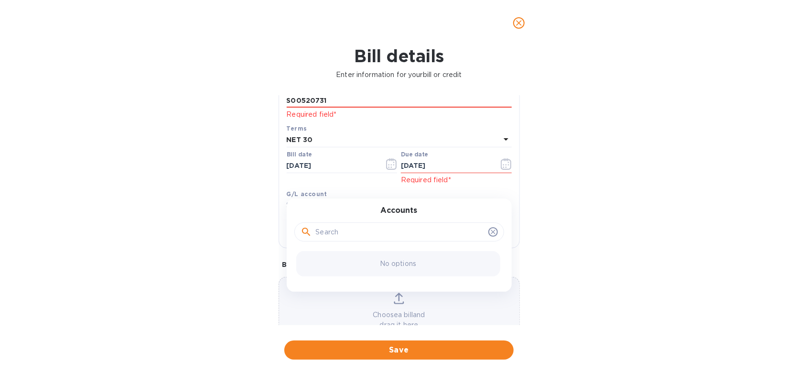
scroll to position [111, 0]
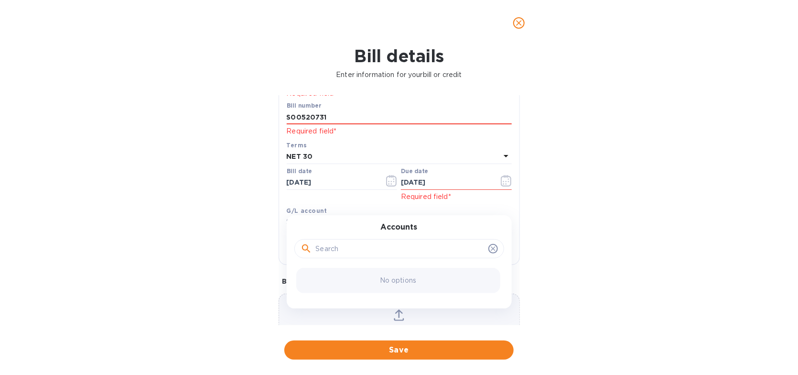
click at [489, 248] on icon at bounding box center [493, 249] width 8 height 8
click at [179, 259] on div "Bill details Enter information for your bill or credit General information Save…" at bounding box center [399, 210] width 798 height 329
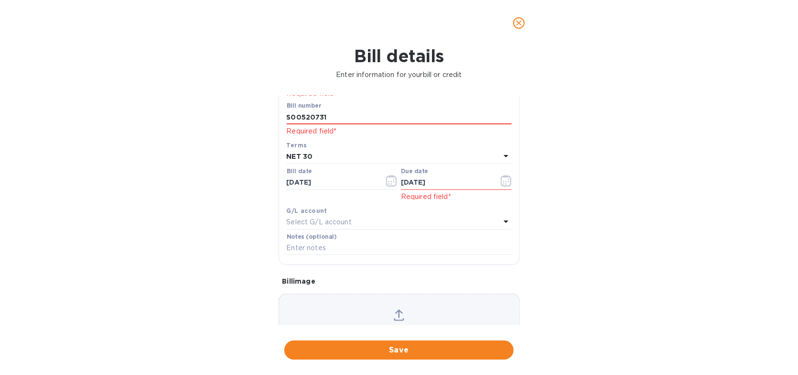
scroll to position [159, 0]
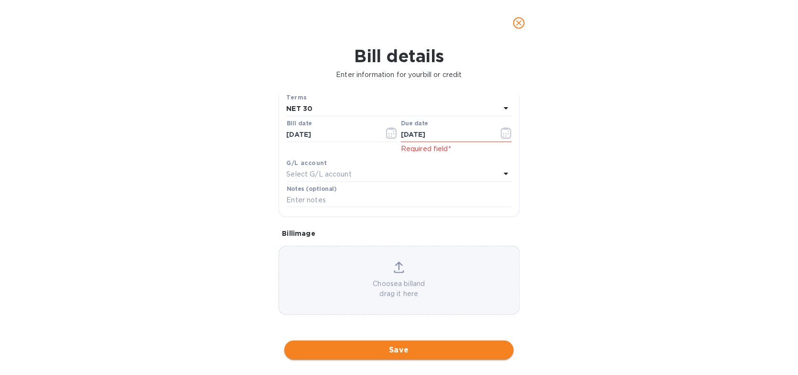
click at [396, 347] on span "Save" at bounding box center [399, 349] width 214 height 11
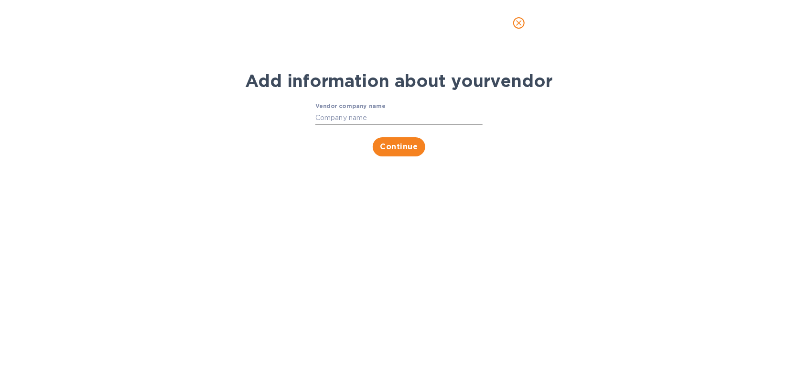
click at [343, 119] on input "Vendor company name" at bounding box center [398, 117] width 167 height 14
drag, startPoint x: 410, startPoint y: 117, endPoint x: 290, endPoint y: 112, distance: 121.0
click at [290, 112] on div "Vendor company name Artistic Welding, Inc. ​ Continue" at bounding box center [398, 129] width 497 height 65
type input "American Cooking Equipment"
click at [387, 148] on span "Continue" at bounding box center [399, 146] width 38 height 11
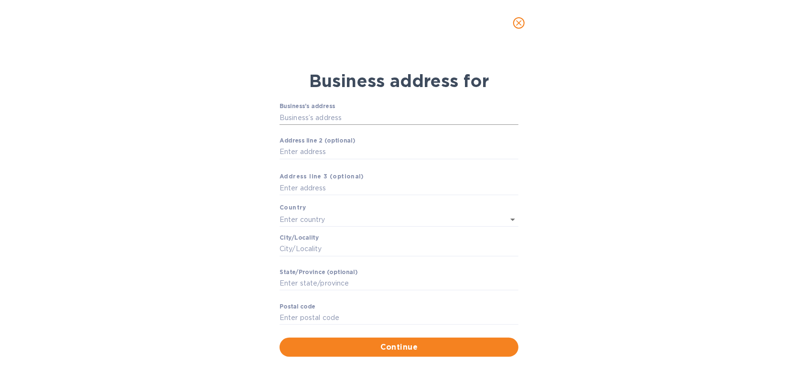
click at [306, 112] on input "Business’s аddress" at bounding box center [398, 117] width 239 height 14
type input "1900 West 135th Street"
type input "United States"
type input "Gardena"
type input "CA"
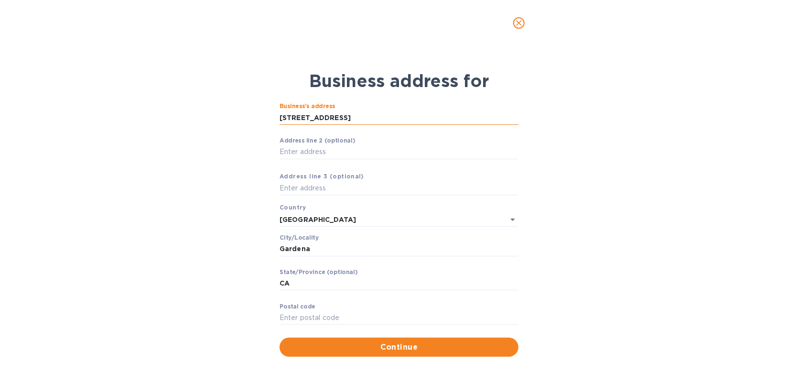
type input "90249"
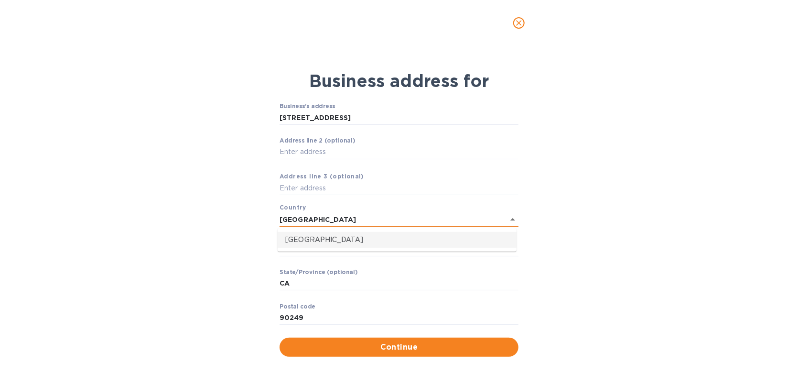
click at [343, 219] on input "United States" at bounding box center [385, 219] width 212 height 14
click at [300, 235] on p "United States" at bounding box center [397, 240] width 224 height 10
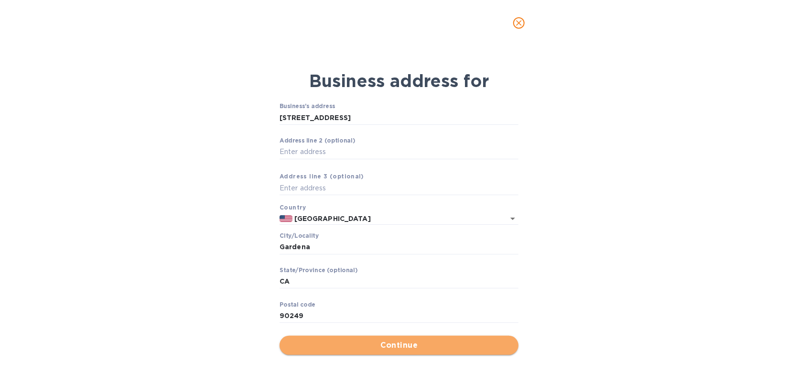
click at [376, 344] on span "Continue" at bounding box center [399, 344] width 224 height 11
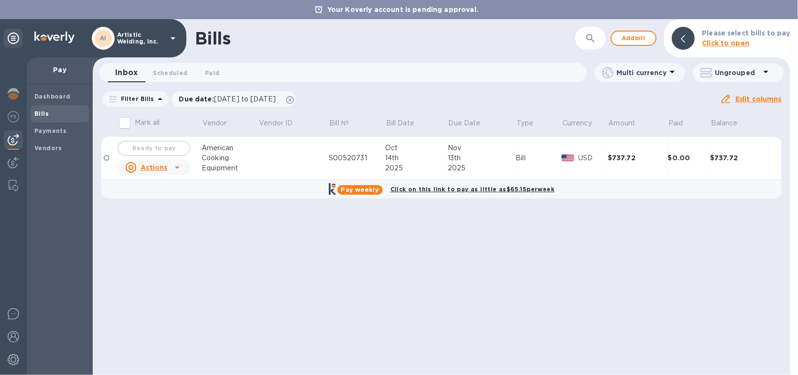
click at [151, 148] on div "Bills ​ Add bill Please select bills to pay Click to open Inbox 0 Scheduled 0 P…" at bounding box center [442, 196] width 698 height 355
click at [151, 148] on div "Ready to pay" at bounding box center [154, 148] width 76 height 19
click at [166, 165] on u "Actions" at bounding box center [153, 167] width 27 height 8
click at [670, 163] on div at bounding box center [399, 187] width 798 height 375
click at [522, 154] on div "Bill" at bounding box center [538, 158] width 46 height 10
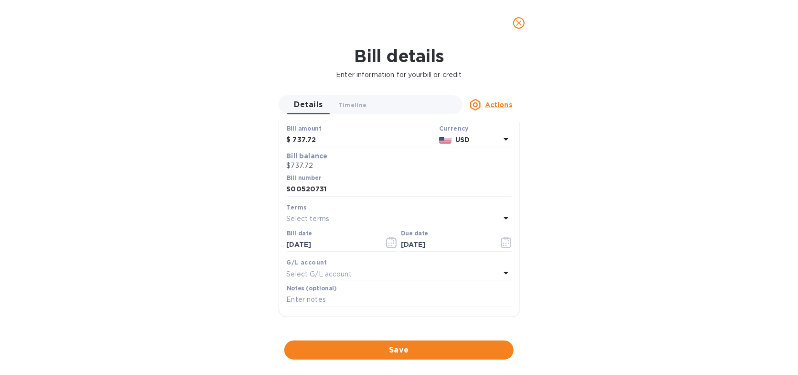
scroll to position [181, 0]
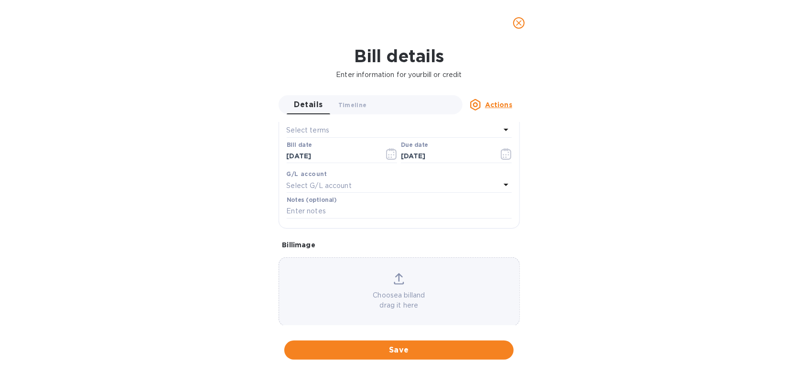
click at [496, 102] on u "Actions" at bounding box center [498, 105] width 27 height 8
click at [507, 143] on b "Mark as paid" at bounding box center [510, 142] width 43 height 8
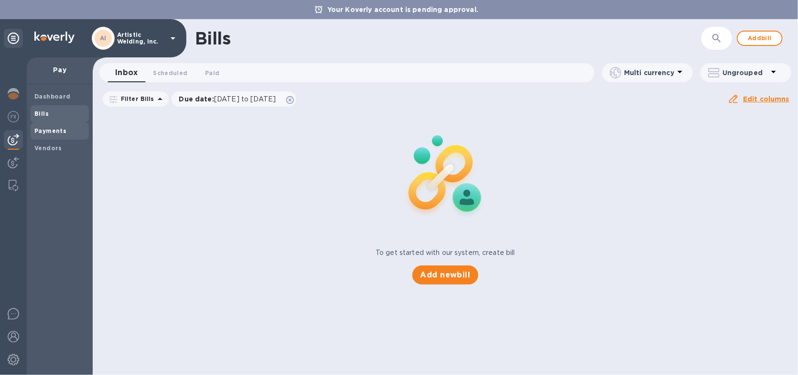
click at [56, 132] on b "Payments" at bounding box center [50, 130] width 32 height 7
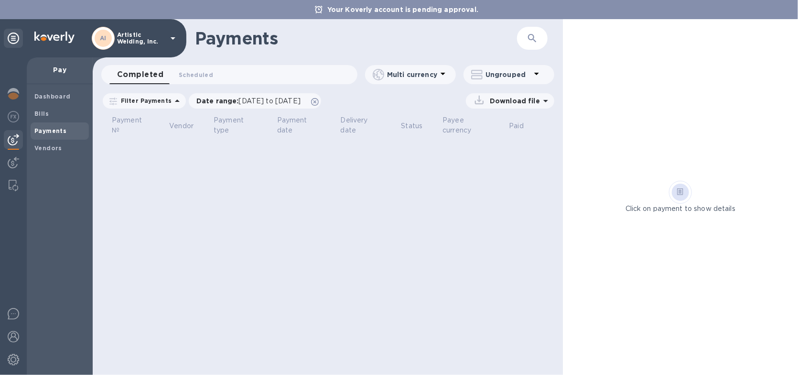
click at [678, 198] on div at bounding box center [680, 191] width 17 height 17
click at [13, 34] on icon at bounding box center [13, 37] width 11 height 11
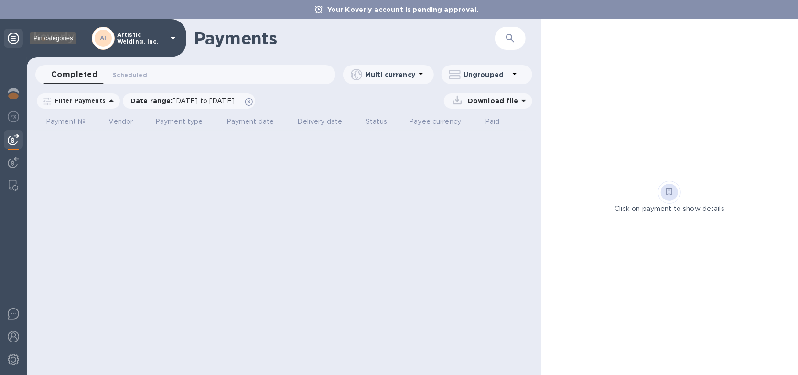
click at [13, 34] on icon at bounding box center [13, 37] width 11 height 11
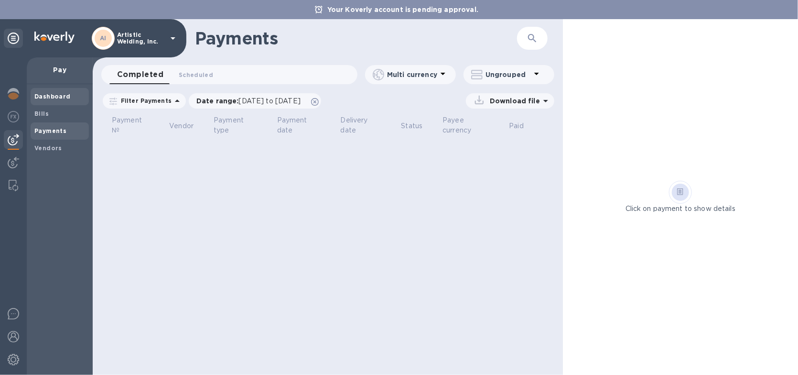
click at [51, 95] on b "Dashboard" at bounding box center [52, 96] width 36 height 7
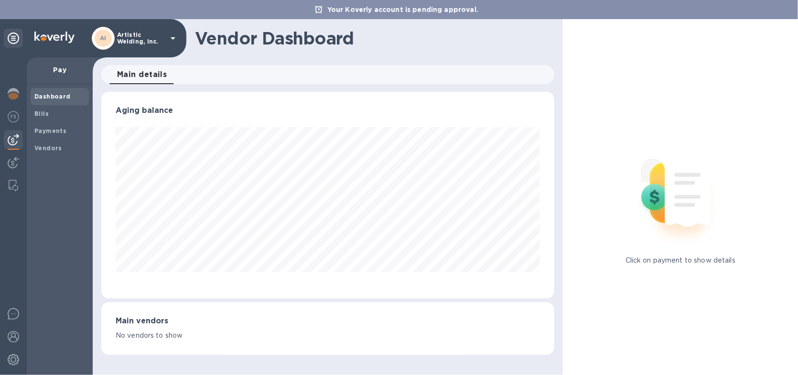
scroll to position [206, 452]
click at [48, 117] on span "Bills" at bounding box center [59, 114] width 51 height 10
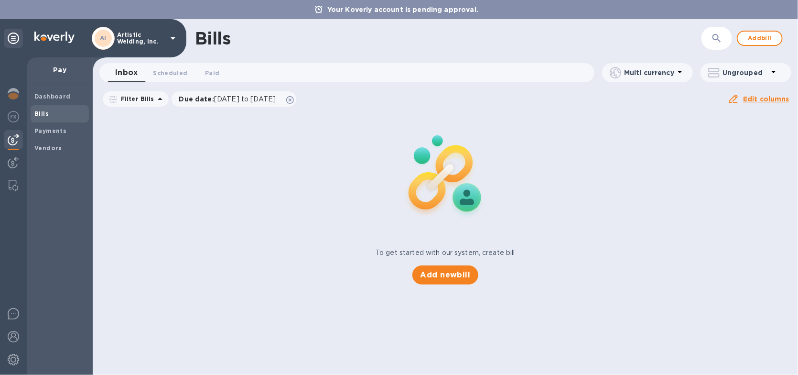
click at [772, 64] on div "Ungrouped" at bounding box center [745, 72] width 91 height 19
click at [772, 72] on div at bounding box center [399, 187] width 798 height 375
click at [172, 75] on span "Scheduled 0" at bounding box center [170, 73] width 34 height 10
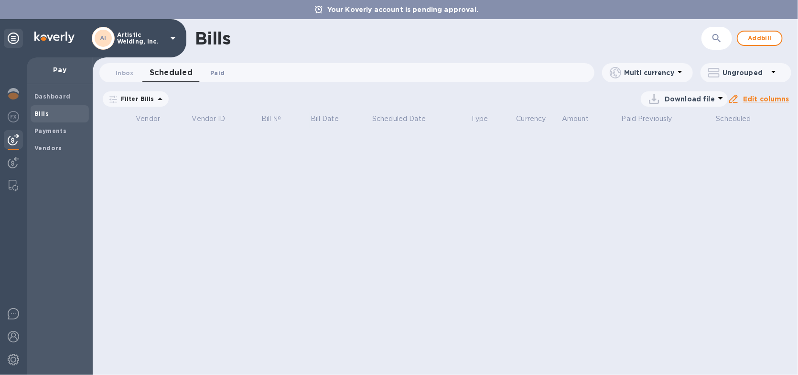
click at [223, 75] on span "Paid 0" at bounding box center [217, 73] width 14 height 10
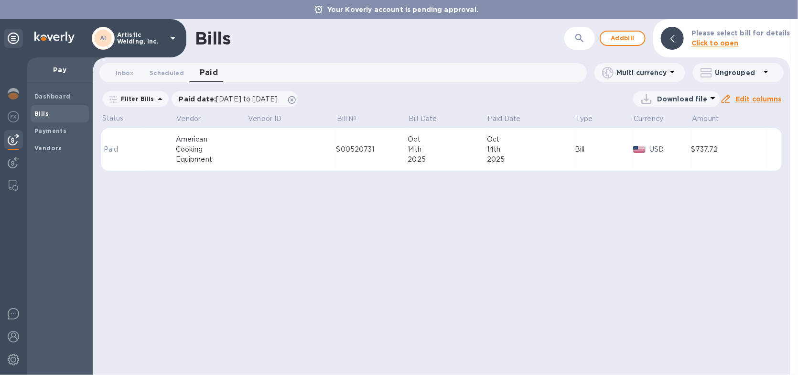
click at [300, 148] on td at bounding box center [291, 149] width 89 height 43
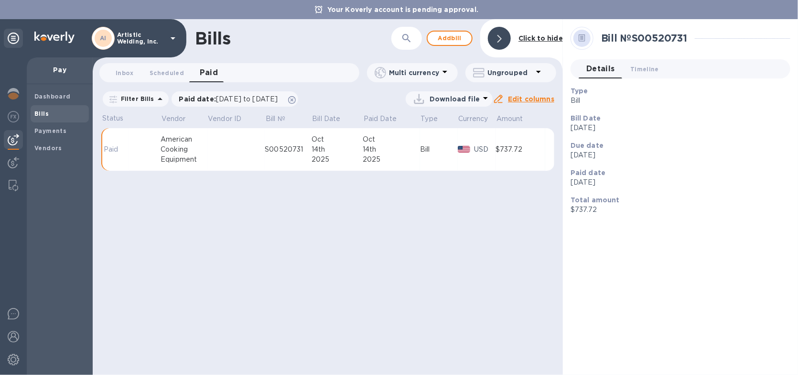
drag, startPoint x: 300, startPoint y: 148, endPoint x: 300, endPoint y: 159, distance: 11.0
click at [300, 159] on td "S00520731" at bounding box center [288, 149] width 46 height 43
click at [271, 150] on div "S00520731" at bounding box center [288, 149] width 46 height 10
click at [526, 138] on td "$737.72" at bounding box center [519, 149] width 49 height 43
click at [14, 161] on img at bounding box center [13, 162] width 11 height 11
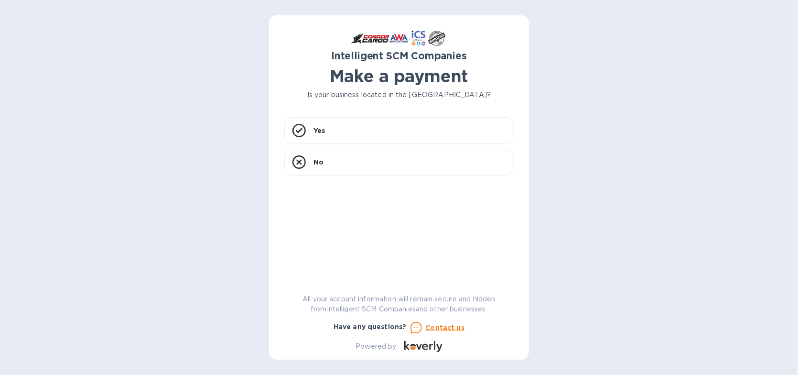
click at [337, 115] on div "Intelligent SCM Companies Make a payment Is your business located in [GEOGRAPHI…" at bounding box center [398, 191] width 229 height 321
click at [336, 127] on div "Yes" at bounding box center [398, 130] width 229 height 27
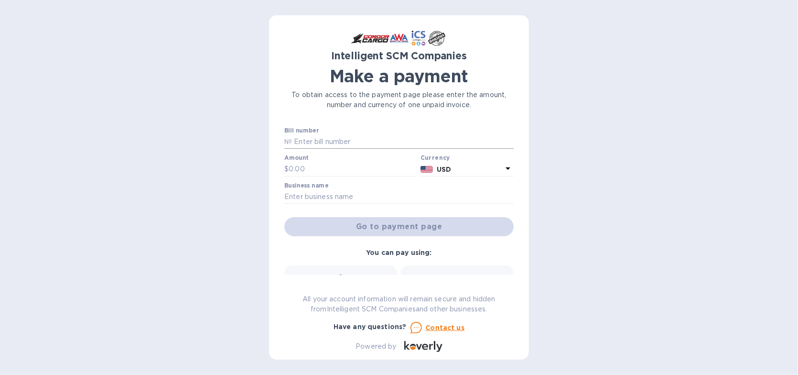
click at [331, 143] on input "text" at bounding box center [403, 142] width 222 height 14
paste input "S00520731"
type input "S00520731"
click at [310, 161] on div "Amount $" at bounding box center [350, 165] width 132 height 22
drag, startPoint x: 316, startPoint y: 172, endPoint x: 264, endPoint y: 168, distance: 51.7
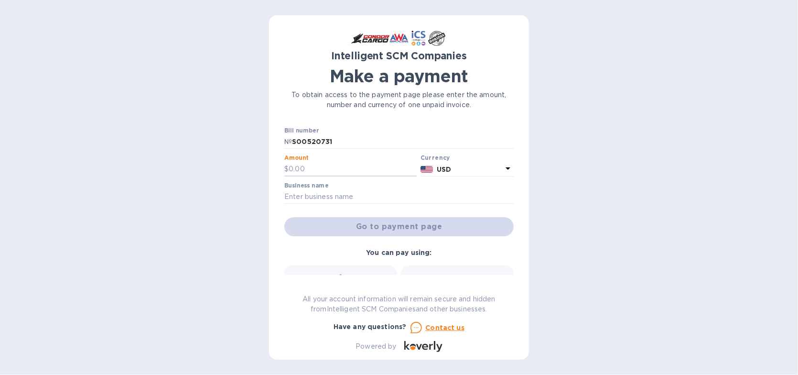
click at [264, 168] on div "Intelligent SCM Companies Make a payment To obtain access to the payment page p…" at bounding box center [399, 187] width 798 height 375
type input "737.72"
click at [325, 201] on input "text" at bounding box center [398, 197] width 229 height 14
type input "American Cooking Equipment, Inc."
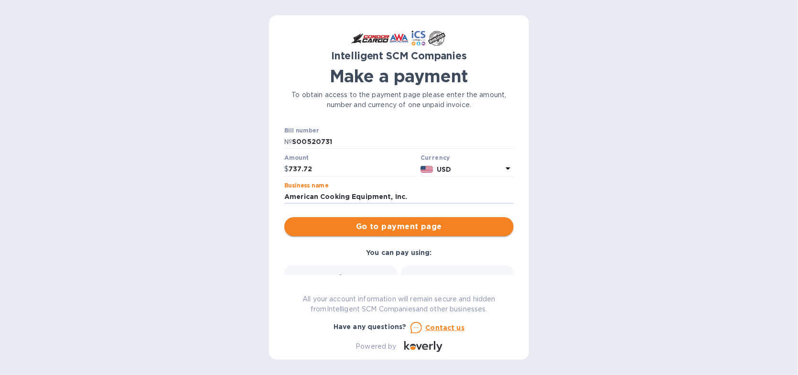
click at [387, 231] on span "Go to payment page" at bounding box center [399, 226] width 214 height 11
